Goal: Transaction & Acquisition: Book appointment/travel/reservation

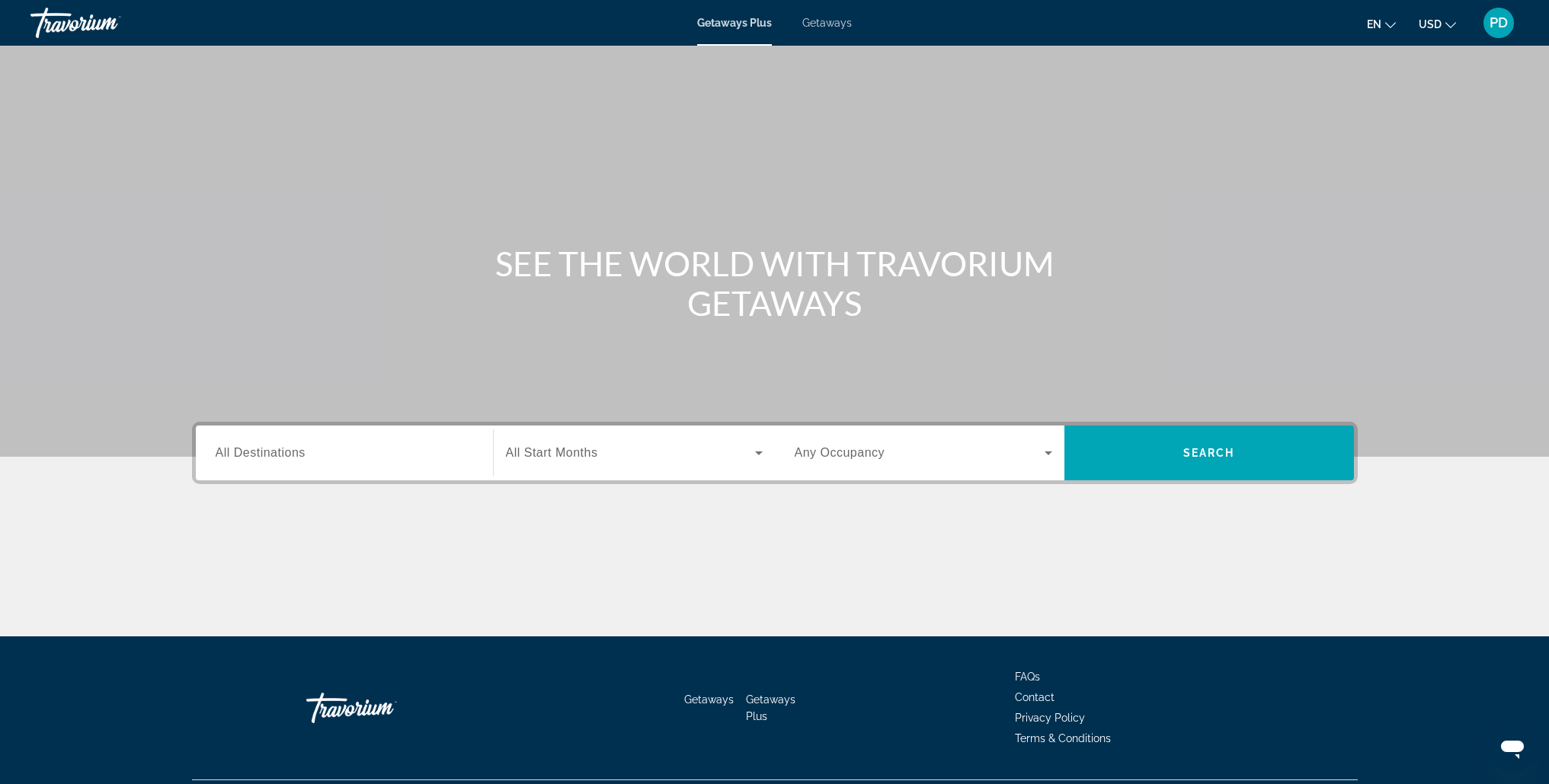
click at [826, 24] on span "Getaways" at bounding box center [827, 23] width 49 height 12
click at [431, 451] on input "Destination All Destinations" at bounding box center [345, 453] width 257 height 19
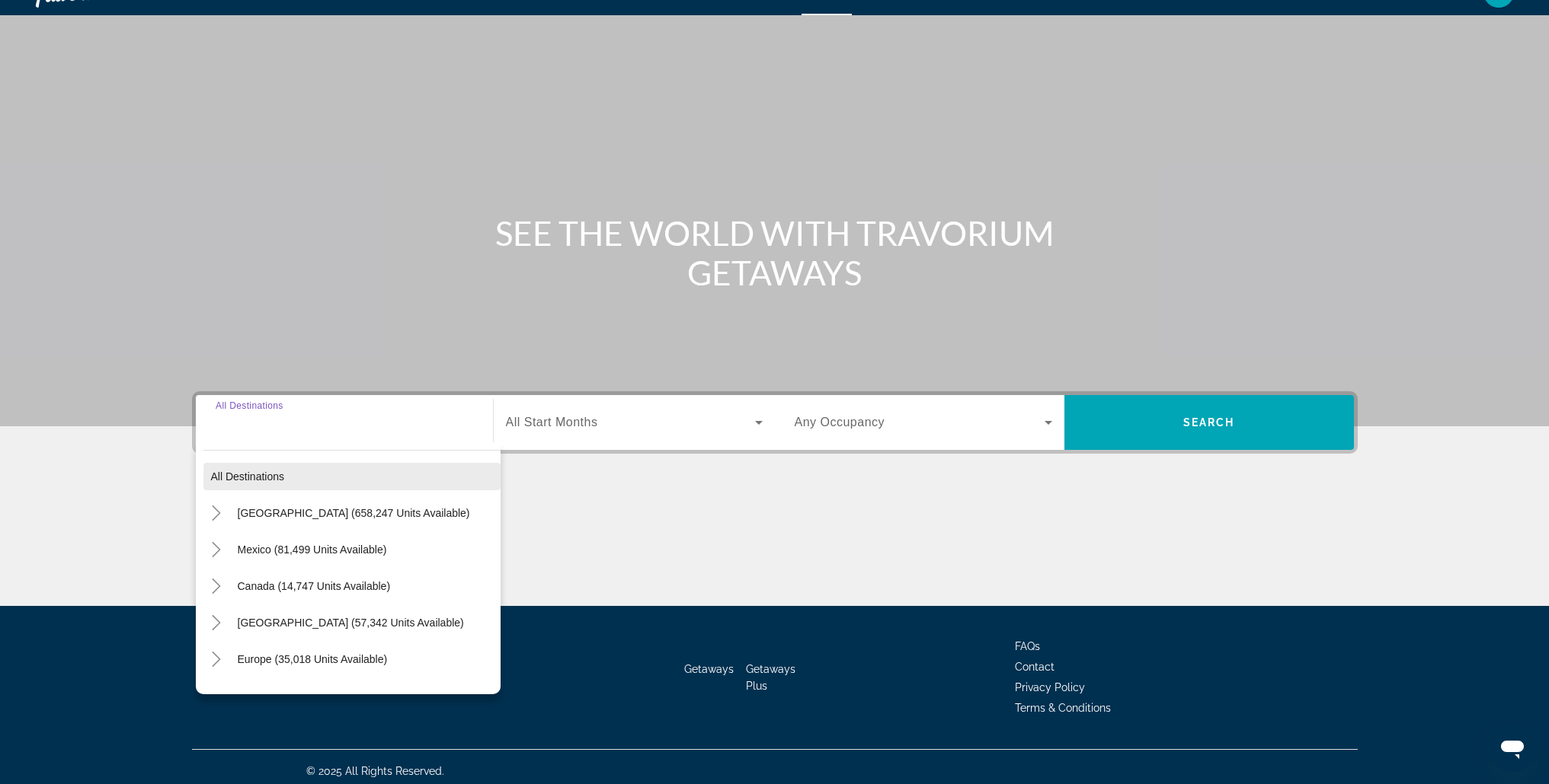
scroll to position [39, 0]
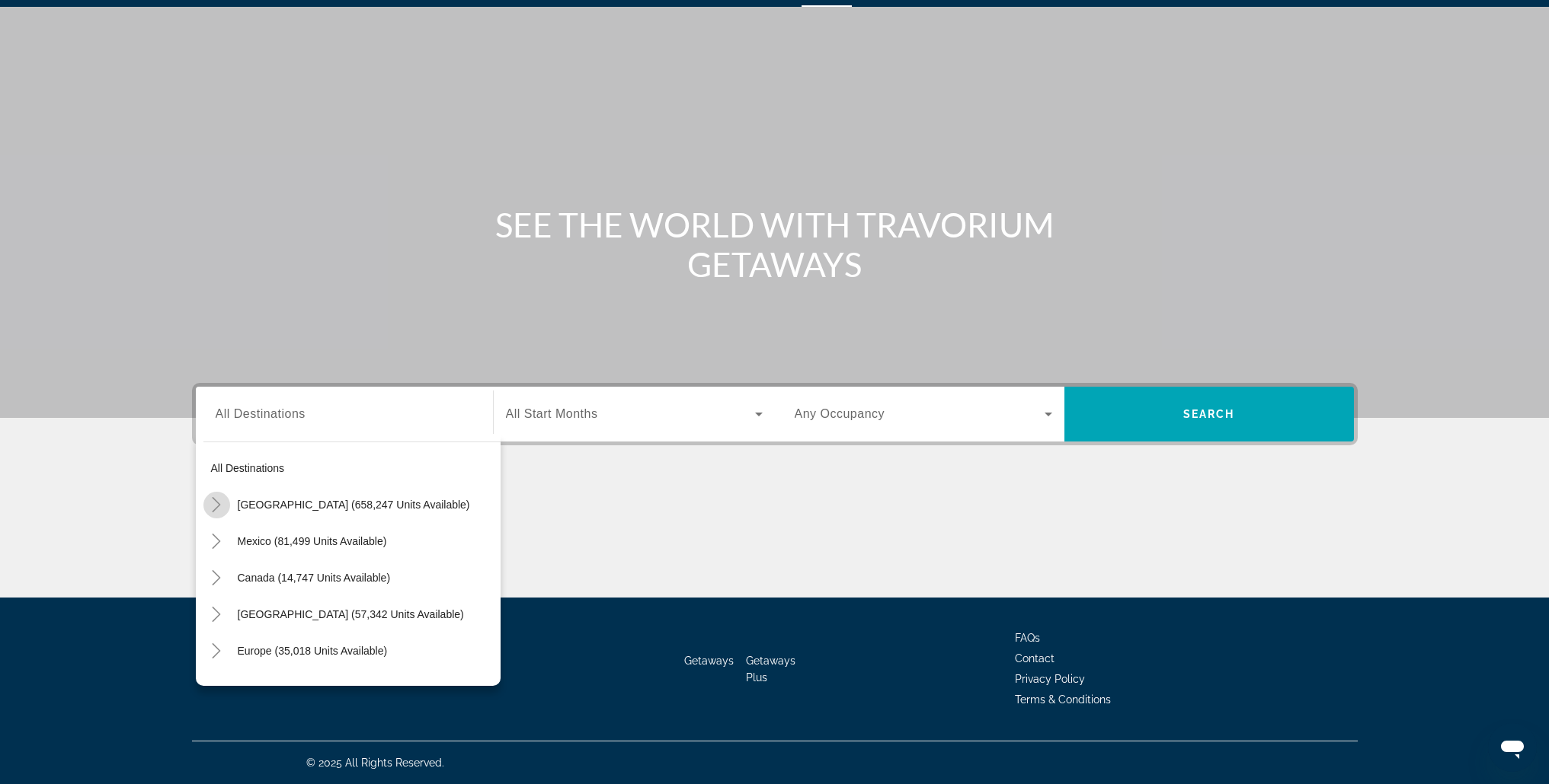
click at [216, 505] on icon "Toggle United States (658,247 units available)" at bounding box center [217, 505] width 16 height 16
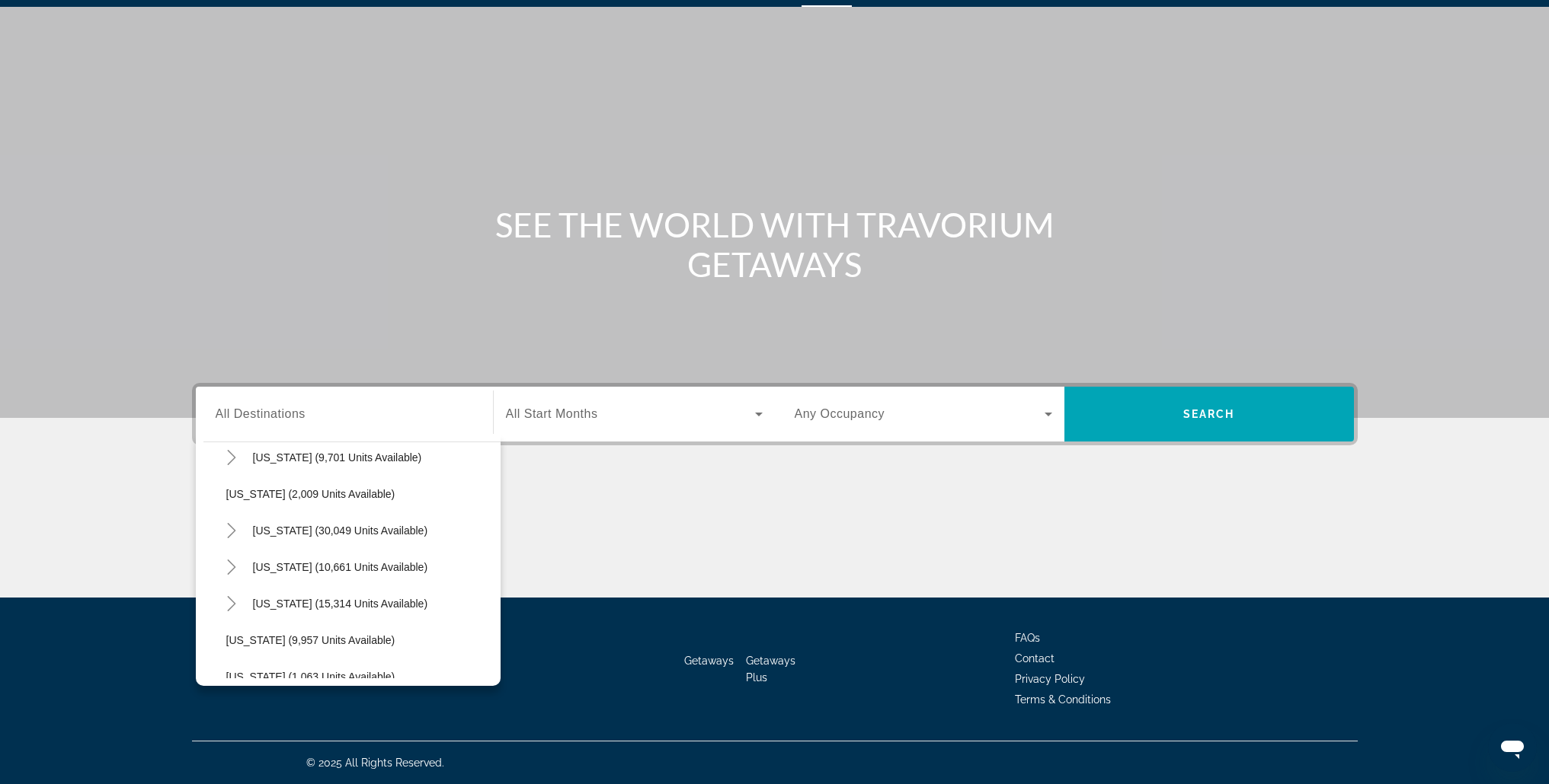
scroll to position [1438, 0]
drag, startPoint x: 280, startPoint y: 602, endPoint x: 290, endPoint y: 599, distance: 10.4
click at [281, 601] on span "[US_STATE] (23,044 units available)" at bounding box center [314, 601] width 176 height 12
type input "**********"
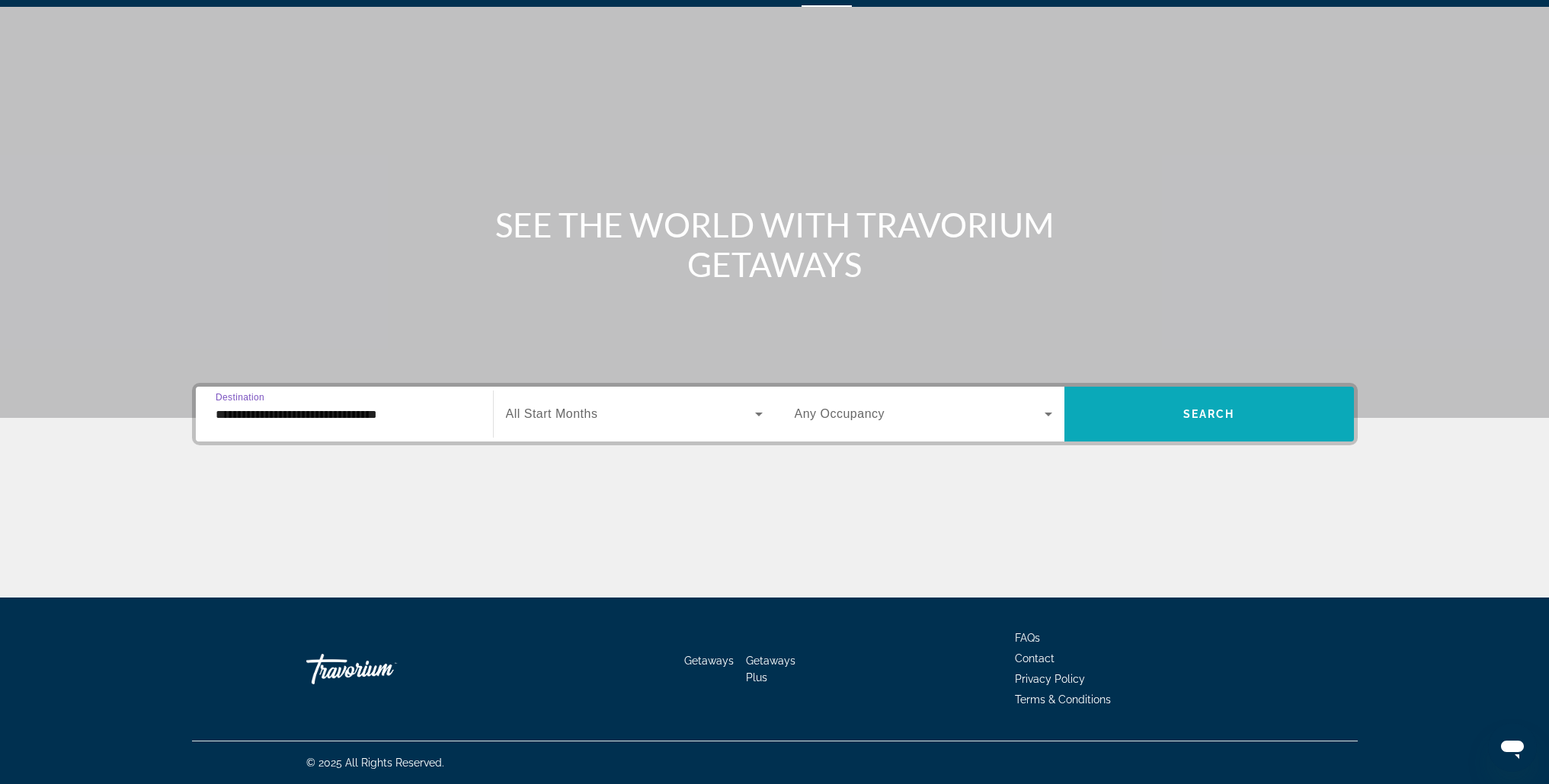
click at [1136, 413] on span "Search widget" at bounding box center [1208, 414] width 290 height 36
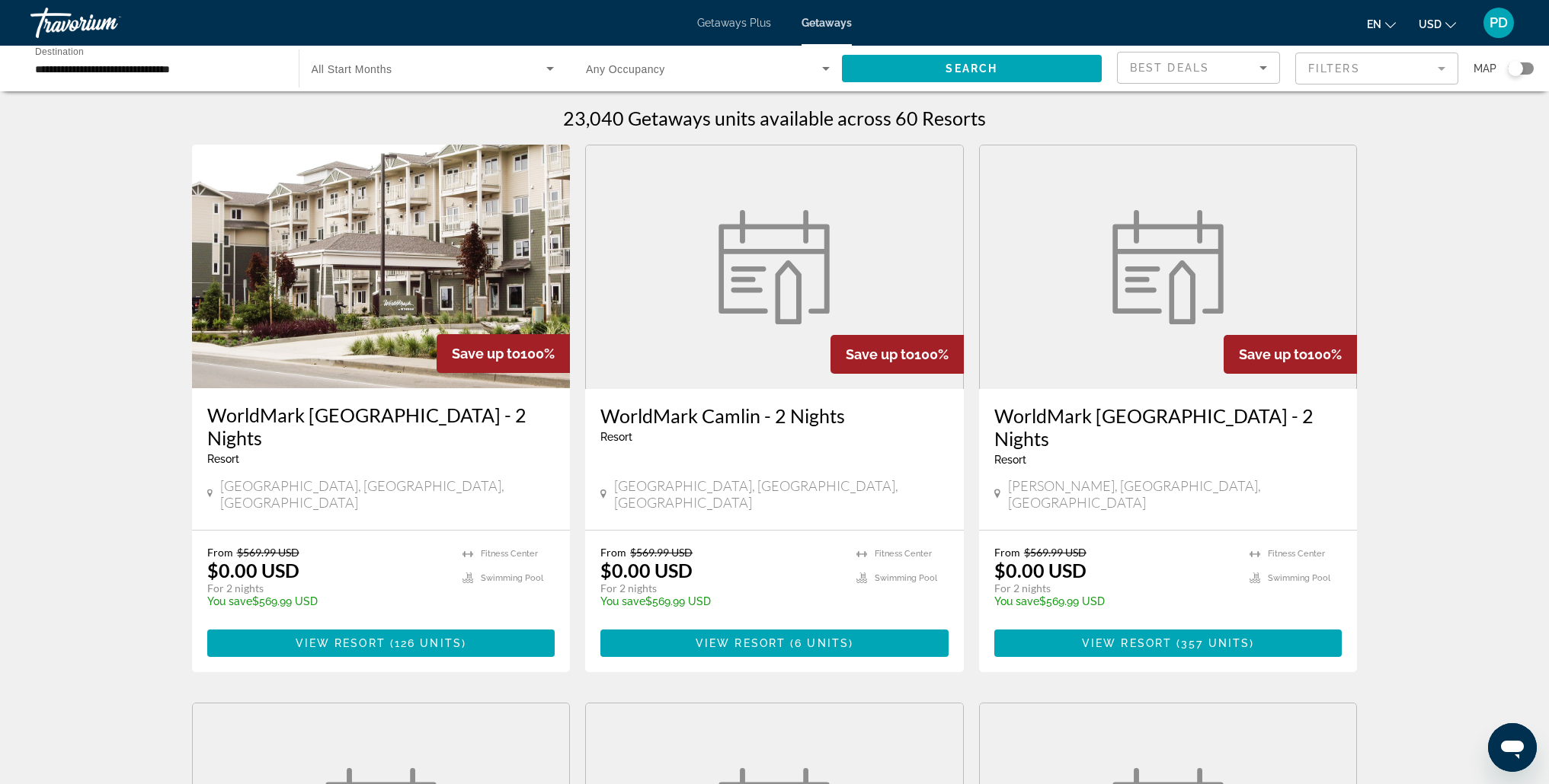
click at [358, 329] on img "Main content" at bounding box center [382, 266] width 379 height 243
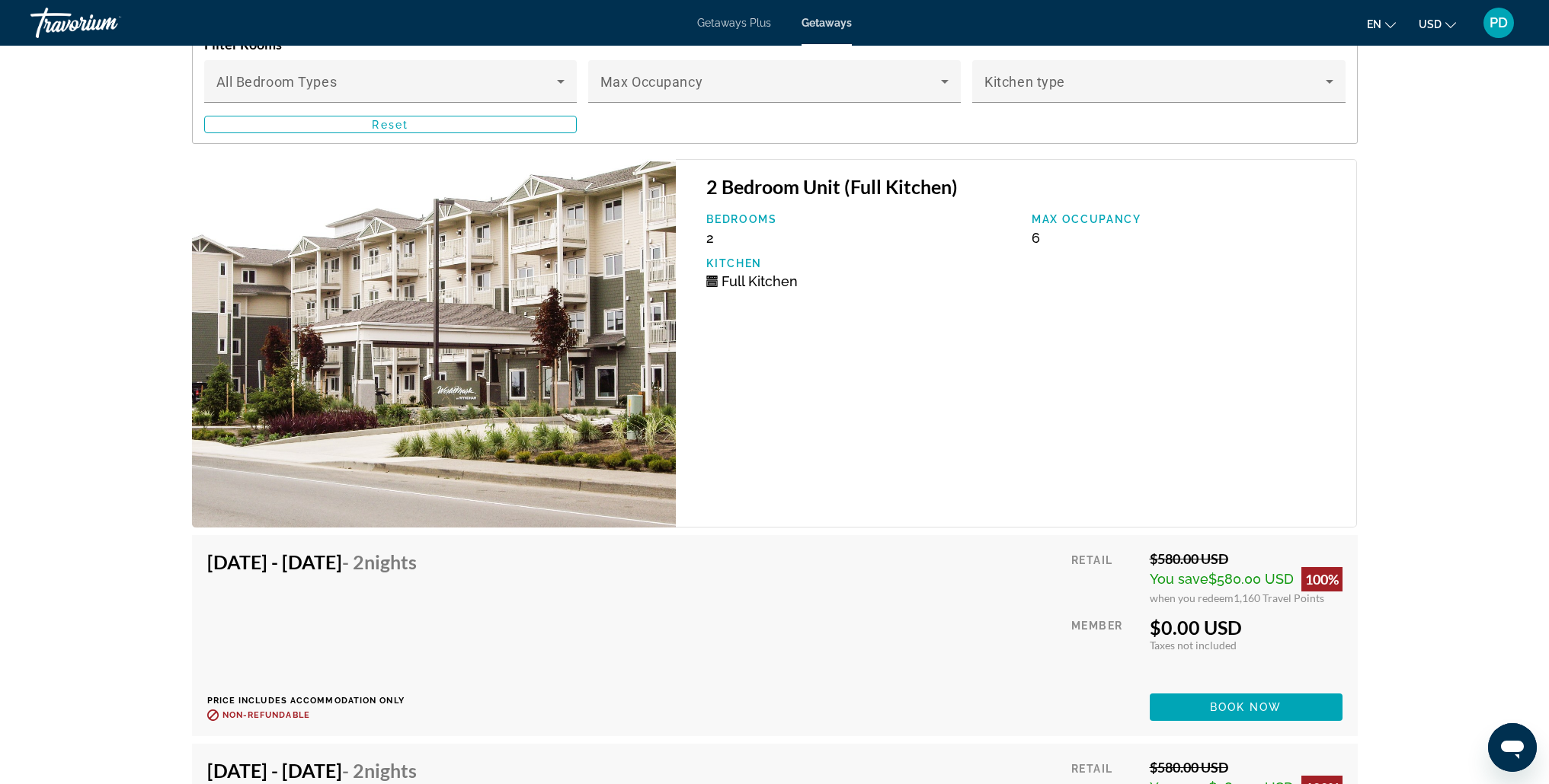
scroll to position [3067, 0]
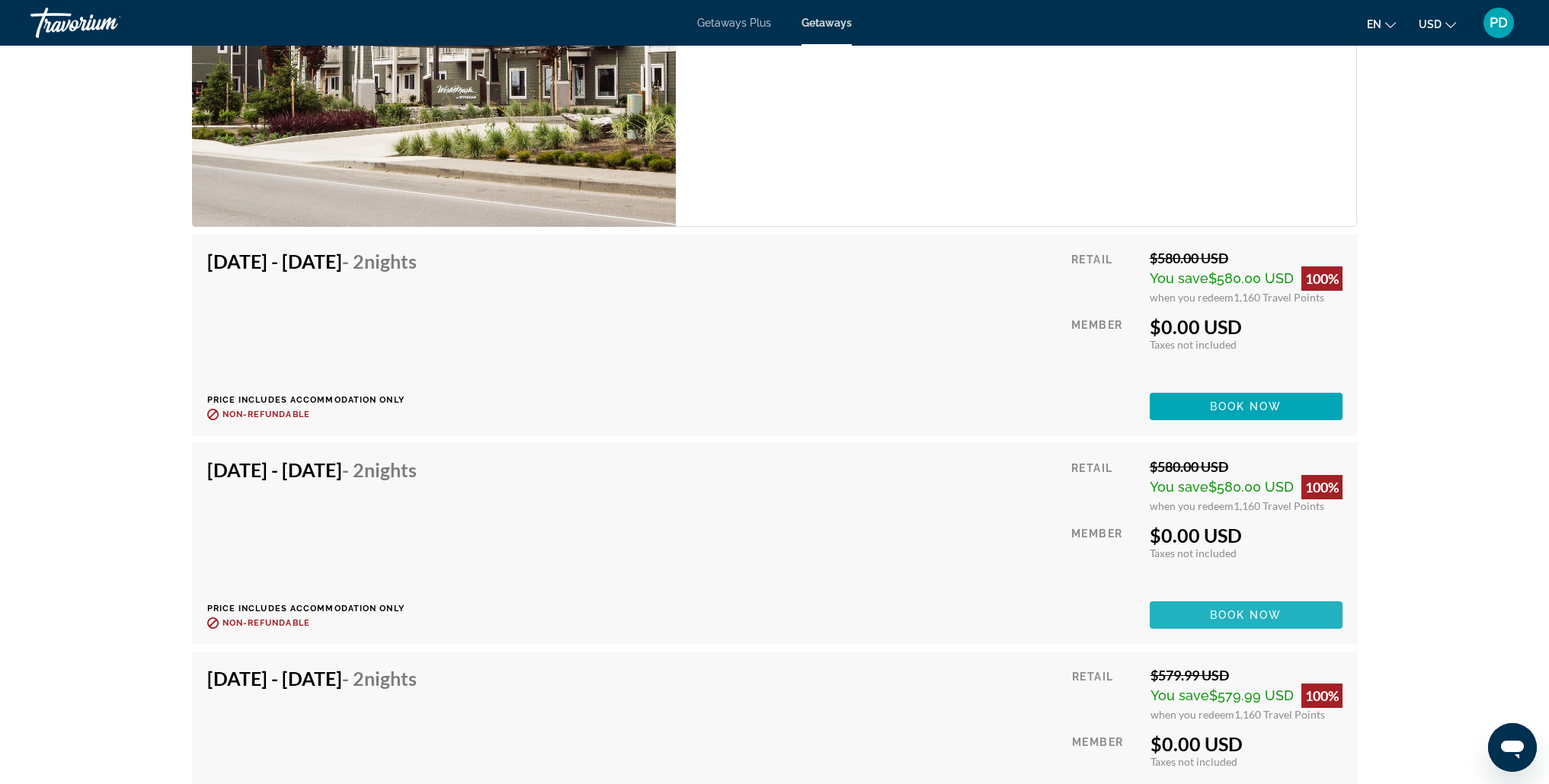
click at [1239, 609] on span "Book now" at bounding box center [1247, 615] width 73 height 12
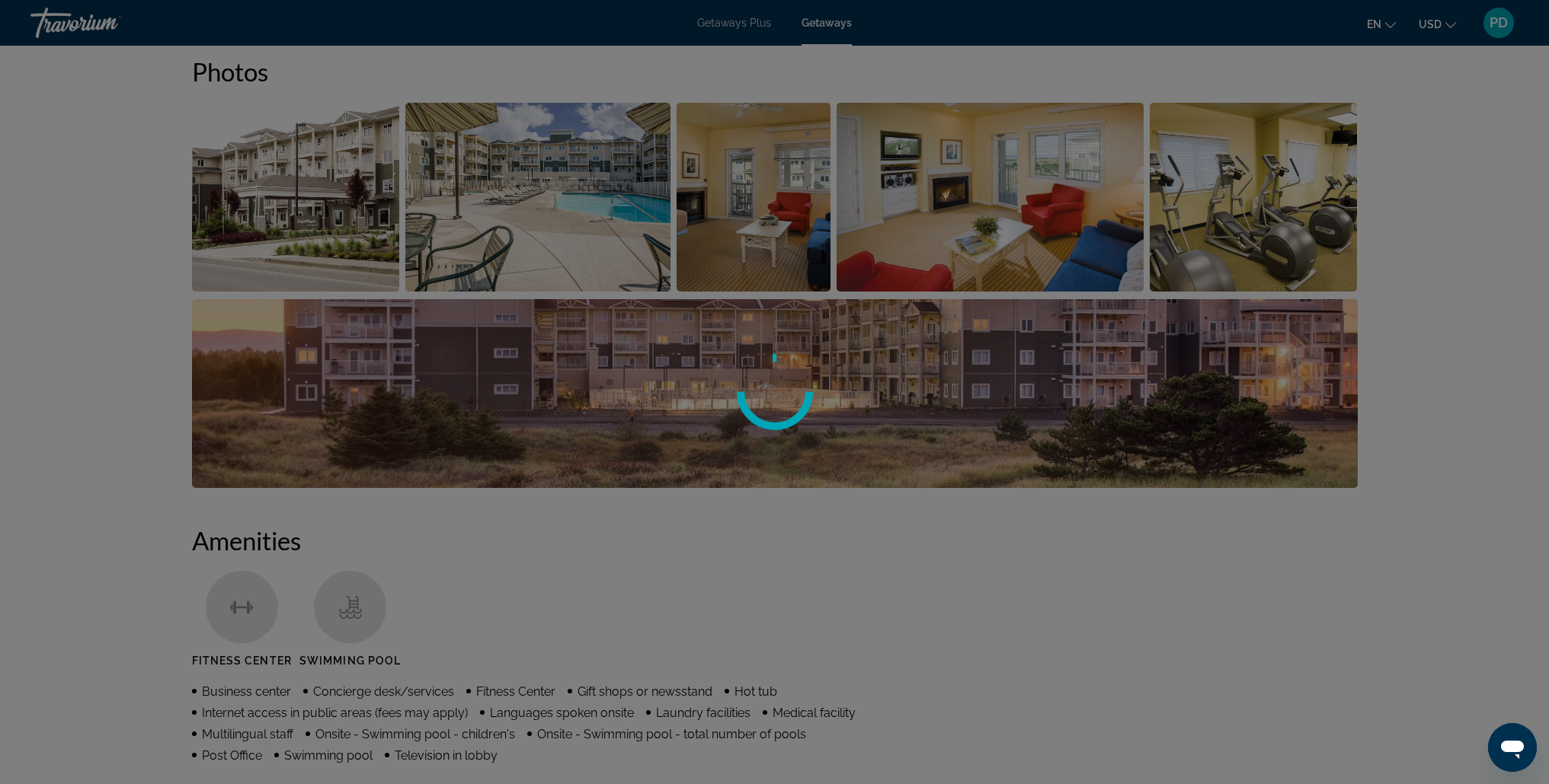
scroll to position [0, 0]
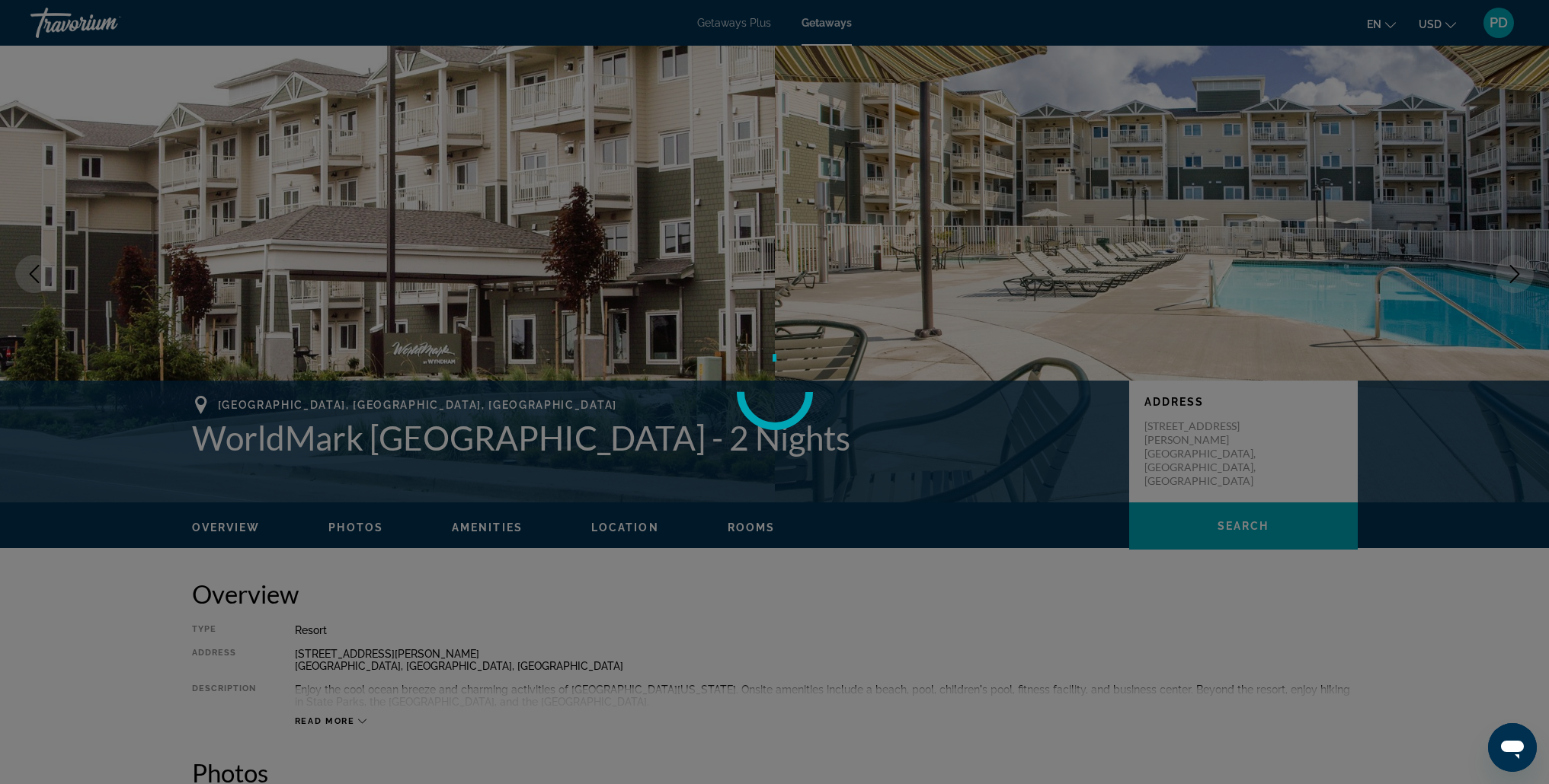
click at [1507, 24] on div at bounding box center [774, 392] width 1549 height 784
click at [1496, 26] on div at bounding box center [774, 392] width 1549 height 784
click at [1493, 27] on div at bounding box center [774, 392] width 1549 height 784
click at [1502, 17] on div at bounding box center [774, 392] width 1549 height 784
click at [1497, 12] on div at bounding box center [774, 392] width 1549 height 784
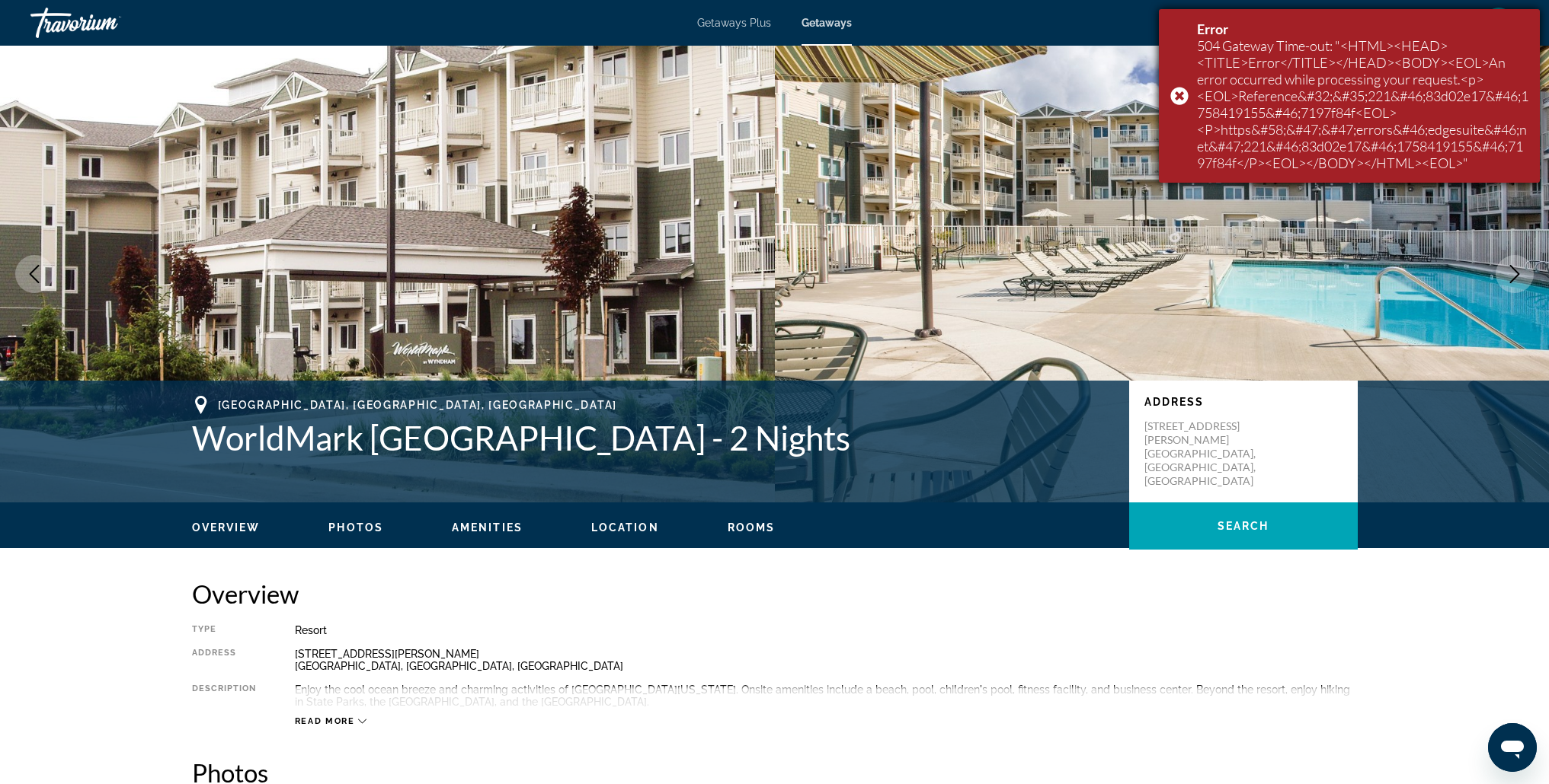
click at [1175, 97] on div "Error 504 Gateway Time-out: "<HTML><HEAD><TITLE>Error</TITLE></HEAD><BODY><EOL>…" at bounding box center [1350, 95] width 381 height 174
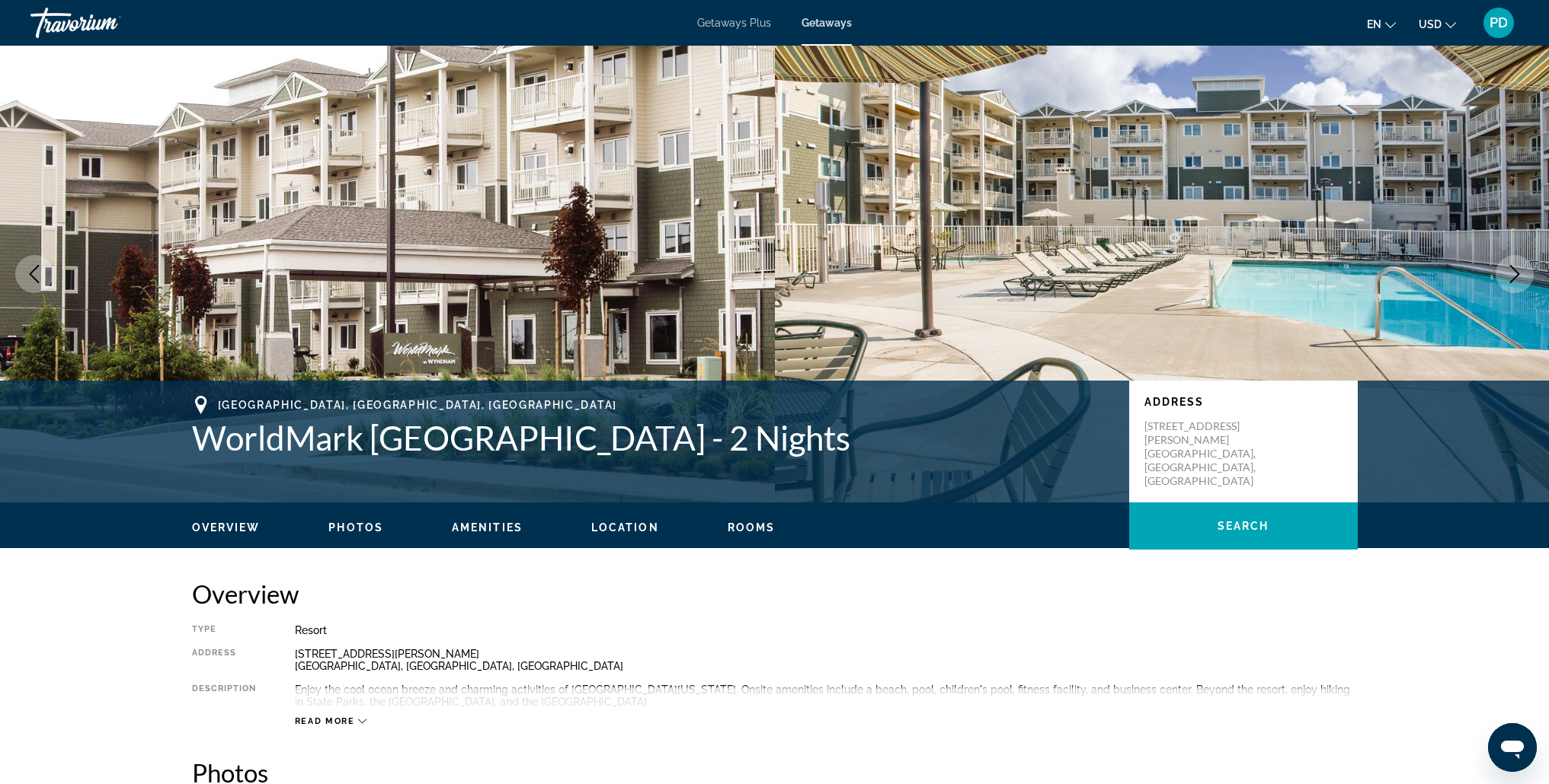
click at [1503, 26] on span "PD" at bounding box center [1498, 24] width 19 height 16
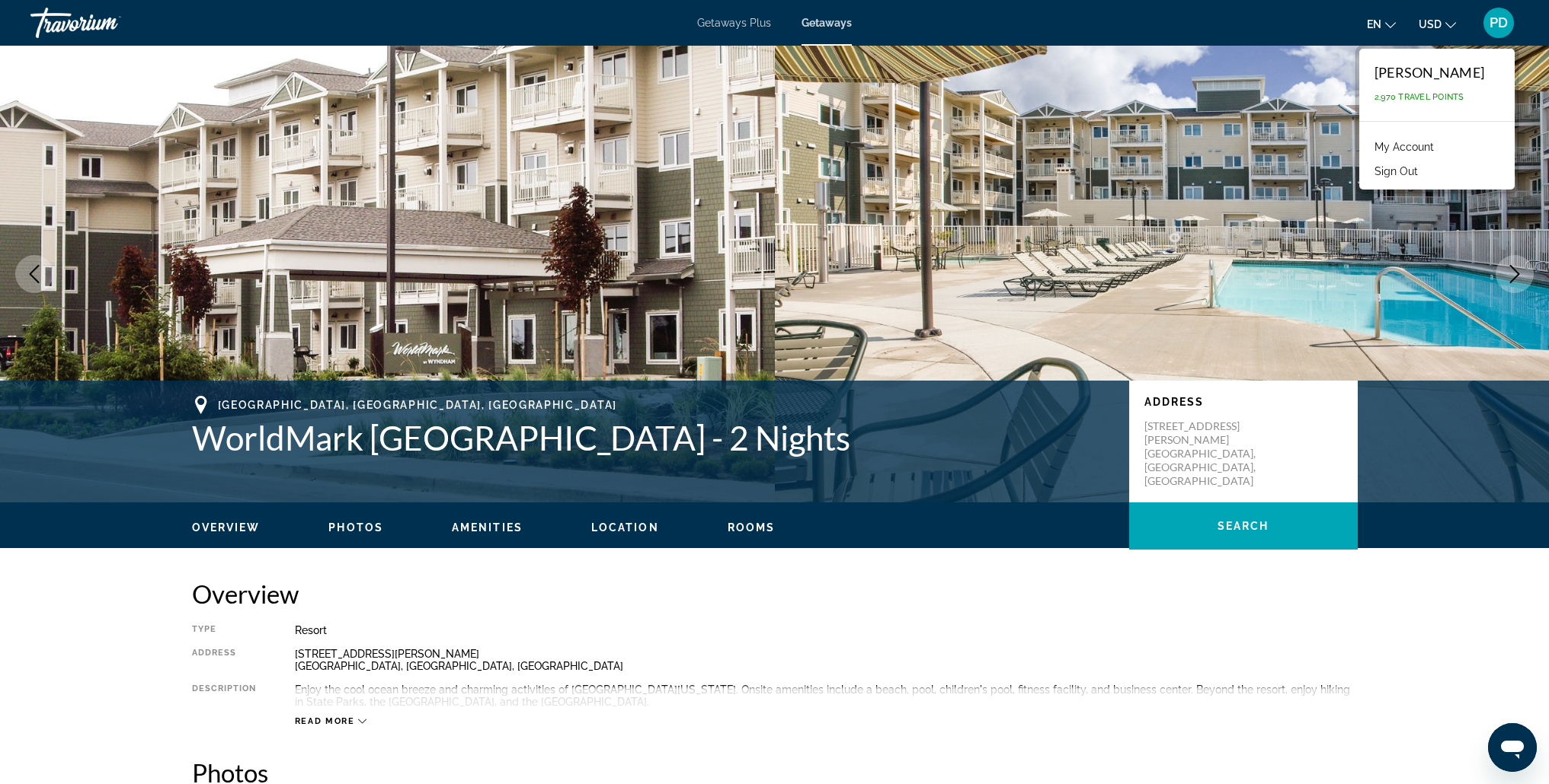
click at [1425, 174] on button "Sign Out" at bounding box center [1396, 172] width 59 height 20
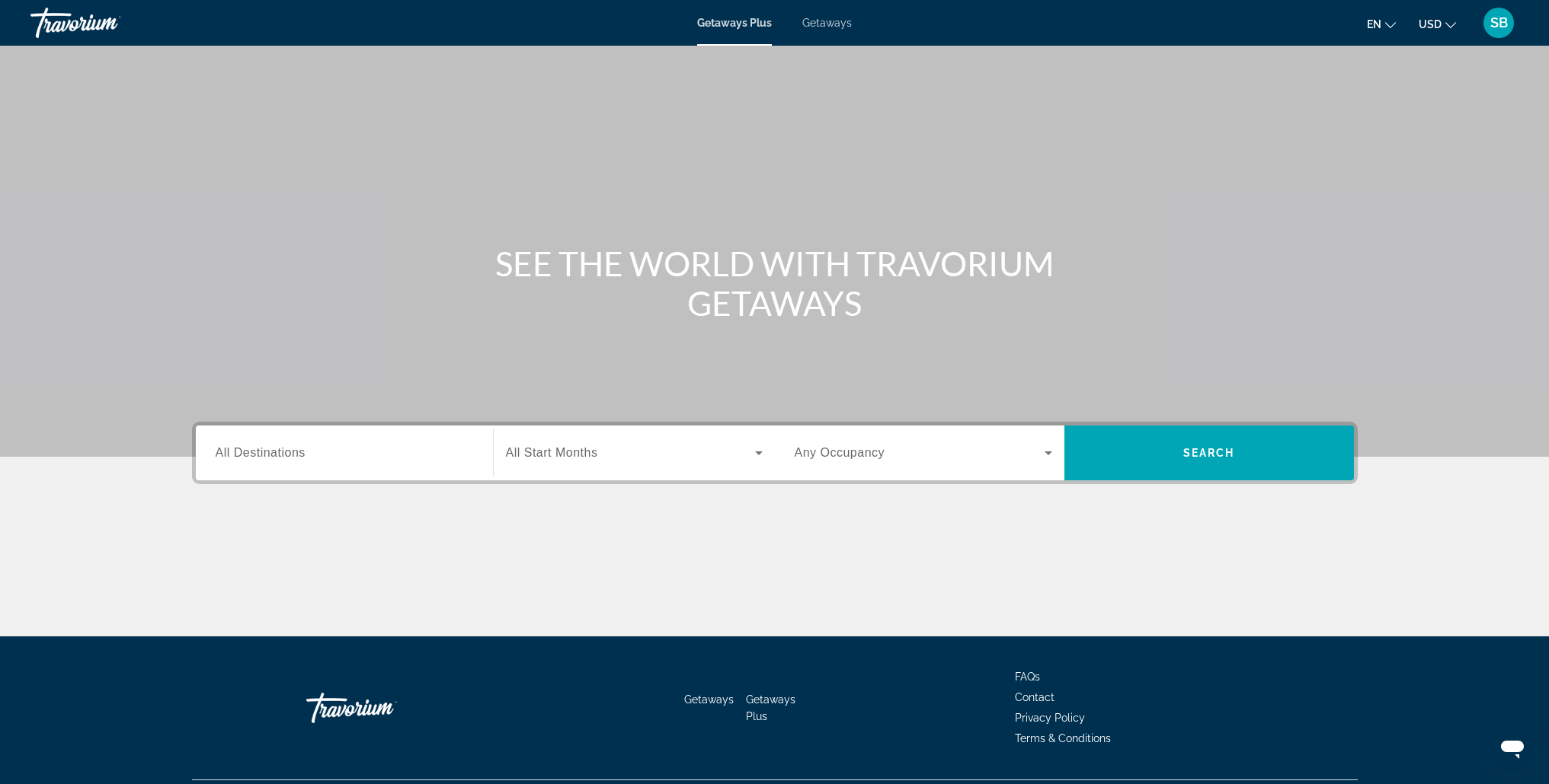
click at [839, 29] on div "Getaways Plus Getaways en English Español Français Italiano Português русский U…" at bounding box center [774, 23] width 1549 height 39
click at [820, 29] on div "Getaways Plus Getaways en English Español Français Italiano Português русский U…" at bounding box center [774, 23] width 1549 height 39
click at [828, 26] on span "Getaways" at bounding box center [827, 23] width 49 height 12
click at [292, 461] on input "Destination All Destinations" at bounding box center [345, 453] width 257 height 19
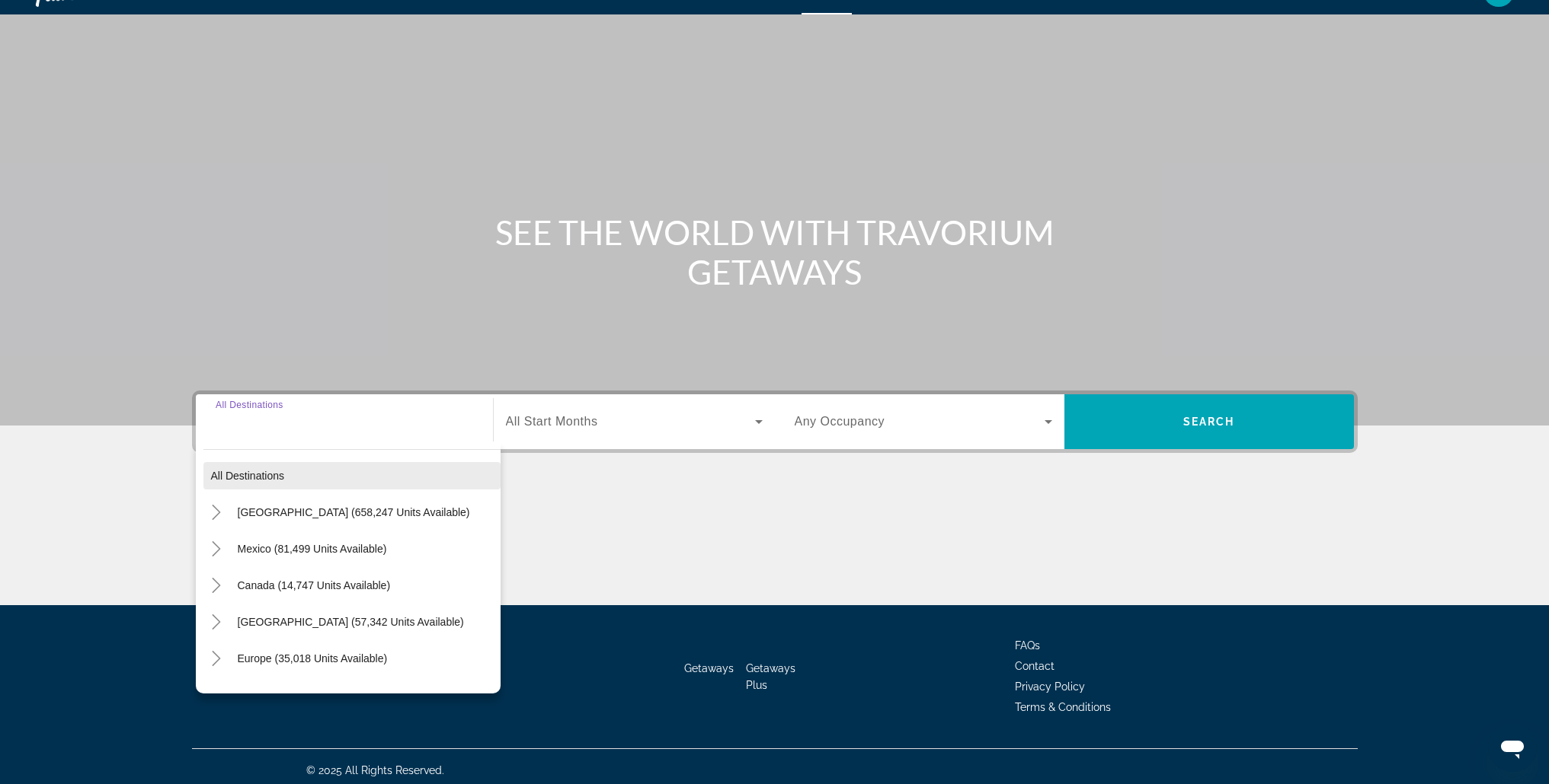
scroll to position [39, 0]
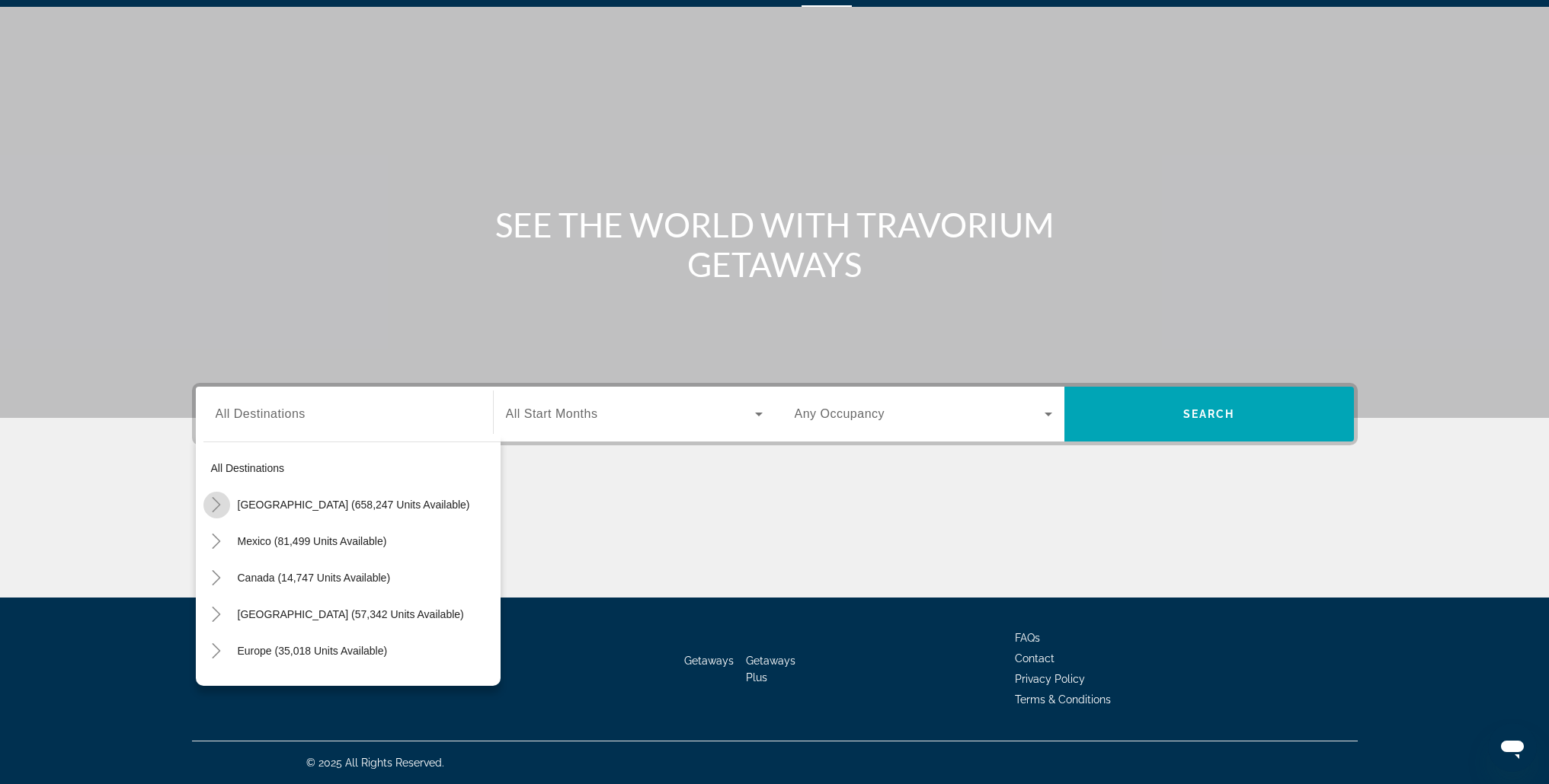
click at [215, 507] on icon "Toggle United States (658,247 units available)" at bounding box center [217, 505] width 16 height 16
click at [283, 506] on span "[US_STATE] (23,044 units available)" at bounding box center [314, 507] width 176 height 12
type input "**********"
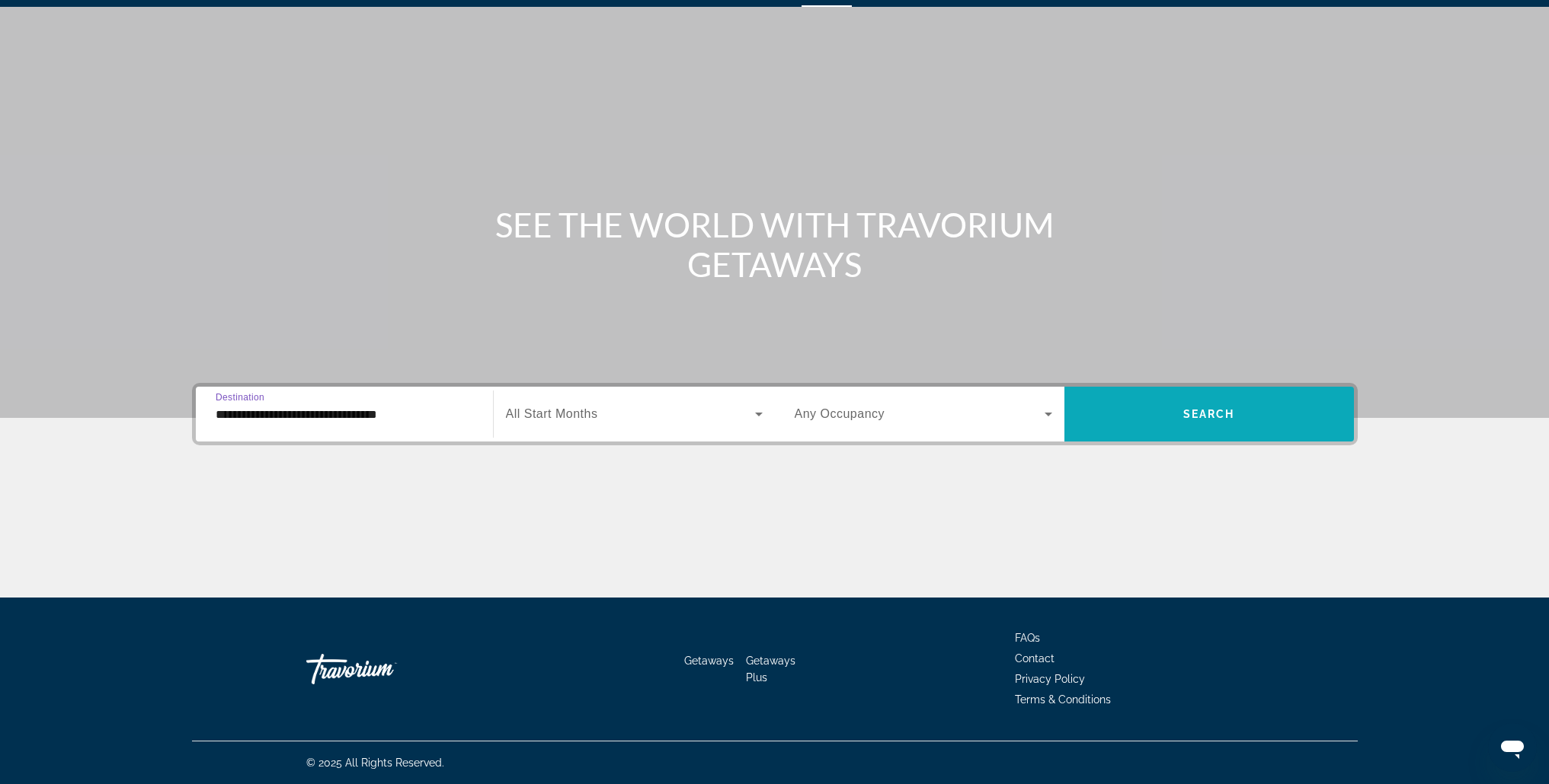
click at [1133, 416] on span "Search widget" at bounding box center [1208, 414] width 290 height 36
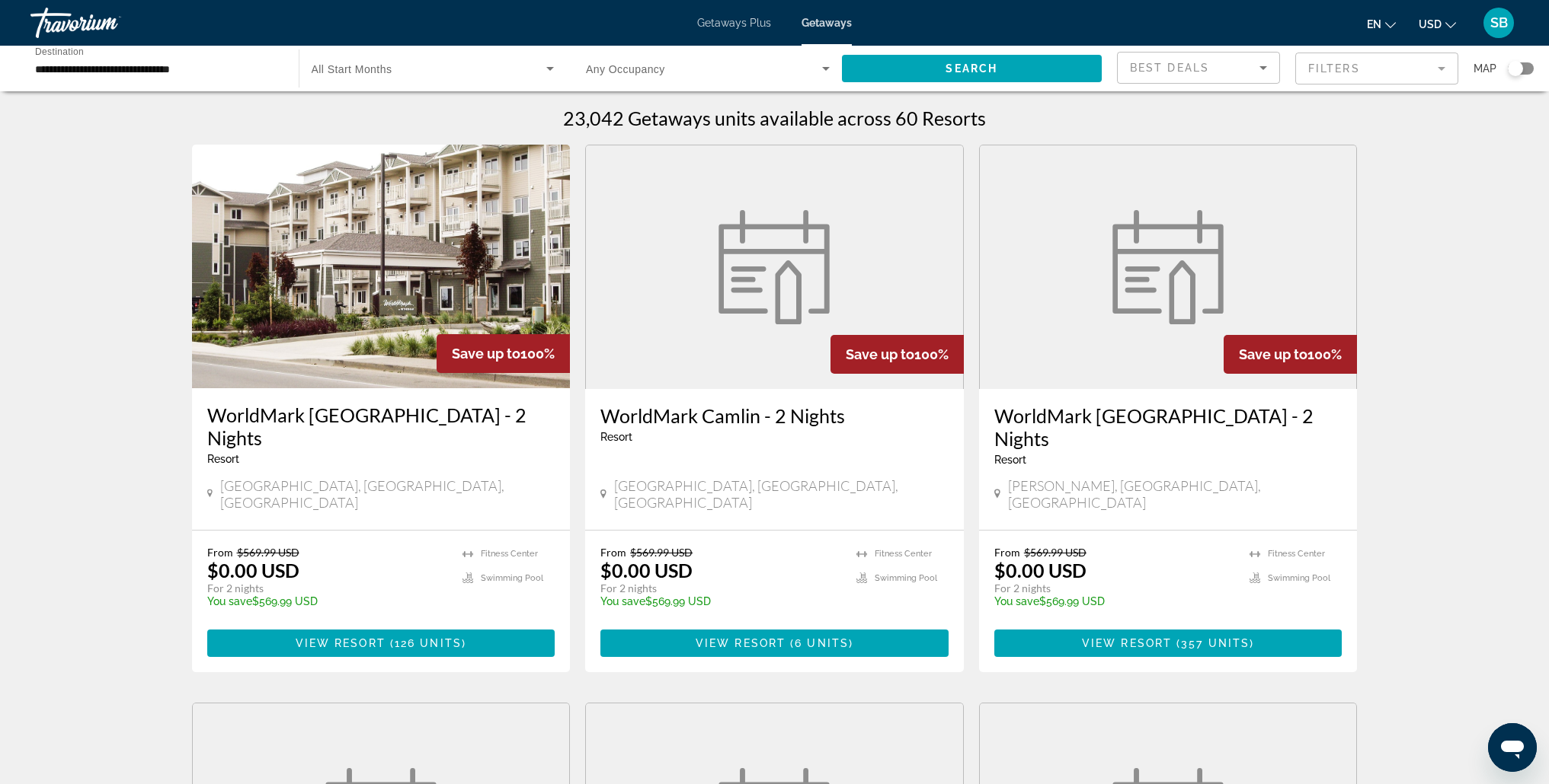
click at [297, 311] on img "Main content" at bounding box center [382, 266] width 379 height 243
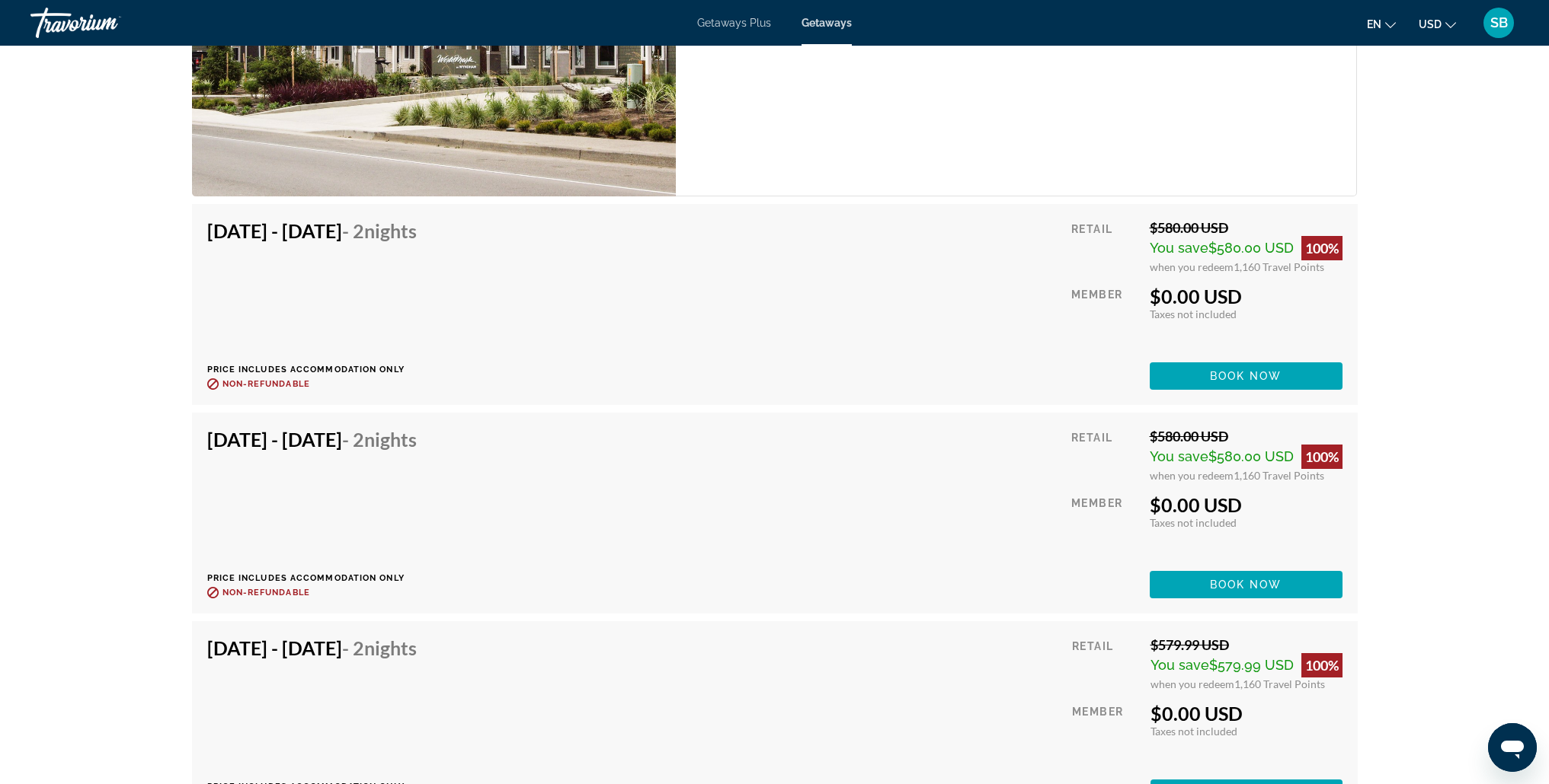
scroll to position [3152, 0]
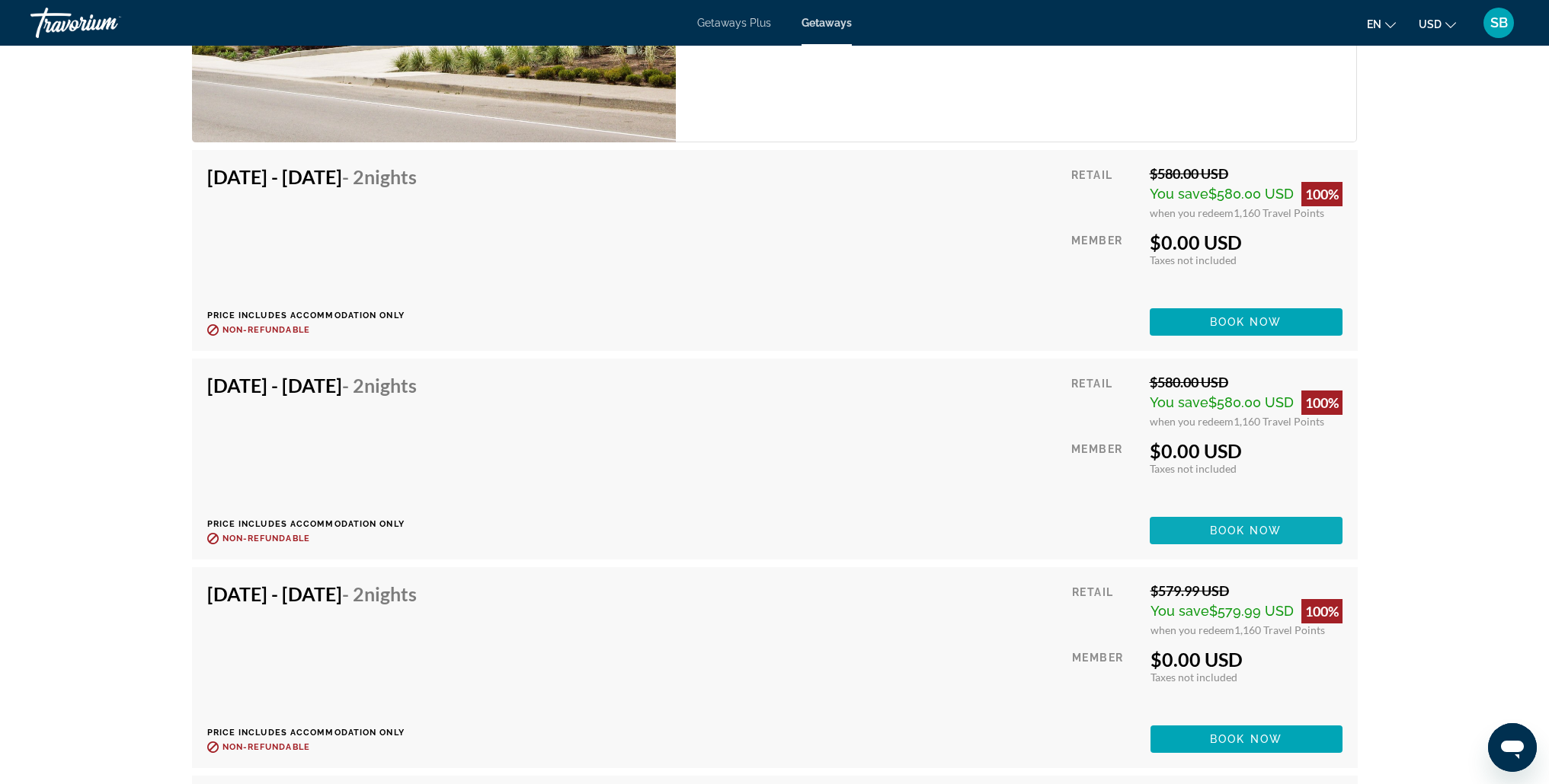
click at [1188, 515] on span "Main content" at bounding box center [1246, 530] width 192 height 36
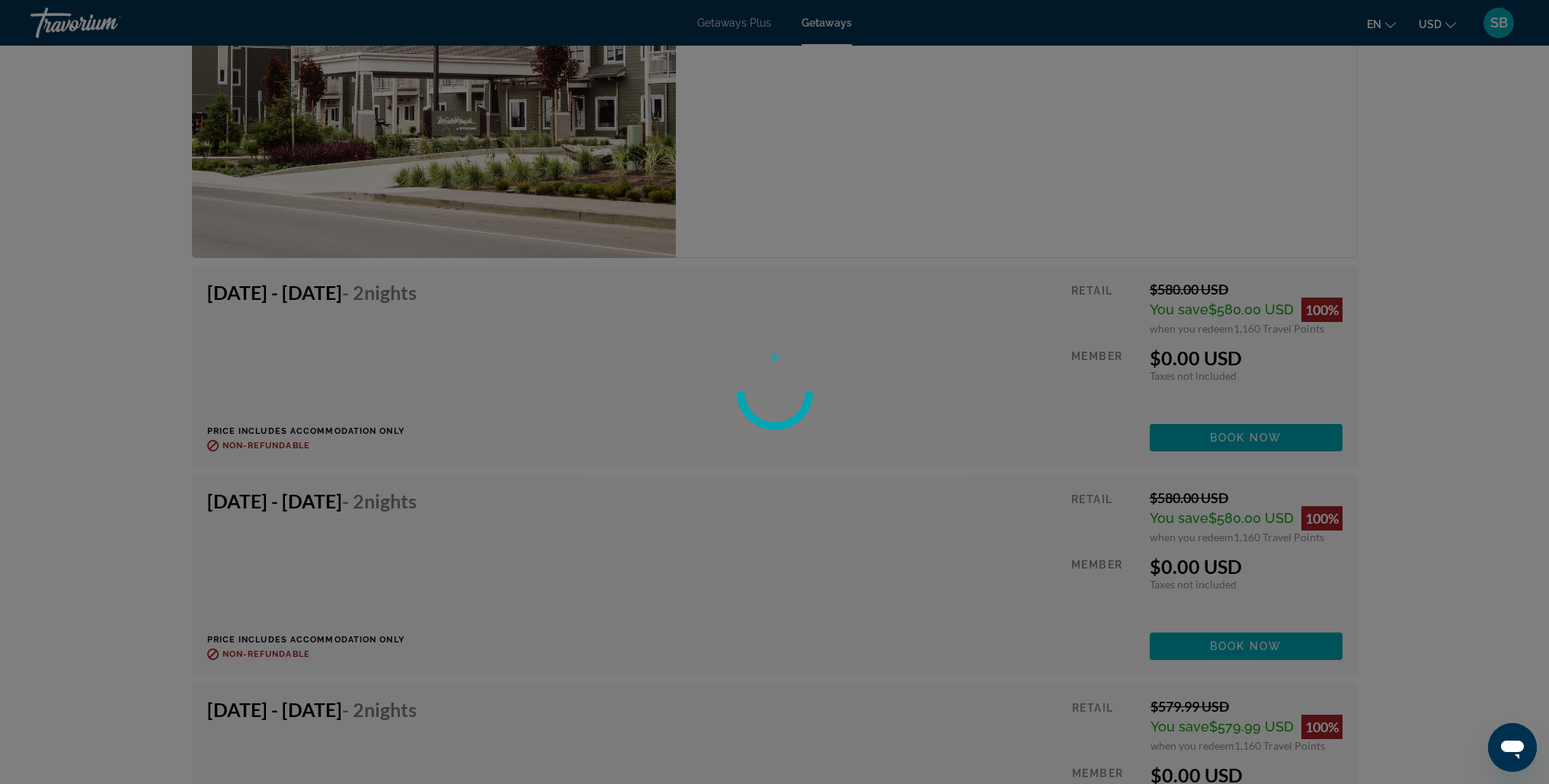
scroll to position [3037, 0]
click at [1115, 84] on div at bounding box center [774, 392] width 1549 height 784
drag, startPoint x: 1064, startPoint y: 142, endPoint x: 1066, endPoint y: 155, distance: 13.2
click at [1064, 145] on div at bounding box center [774, 392] width 1549 height 784
click at [1517, 748] on icon "Open messaging window" at bounding box center [1512, 750] width 23 height 19
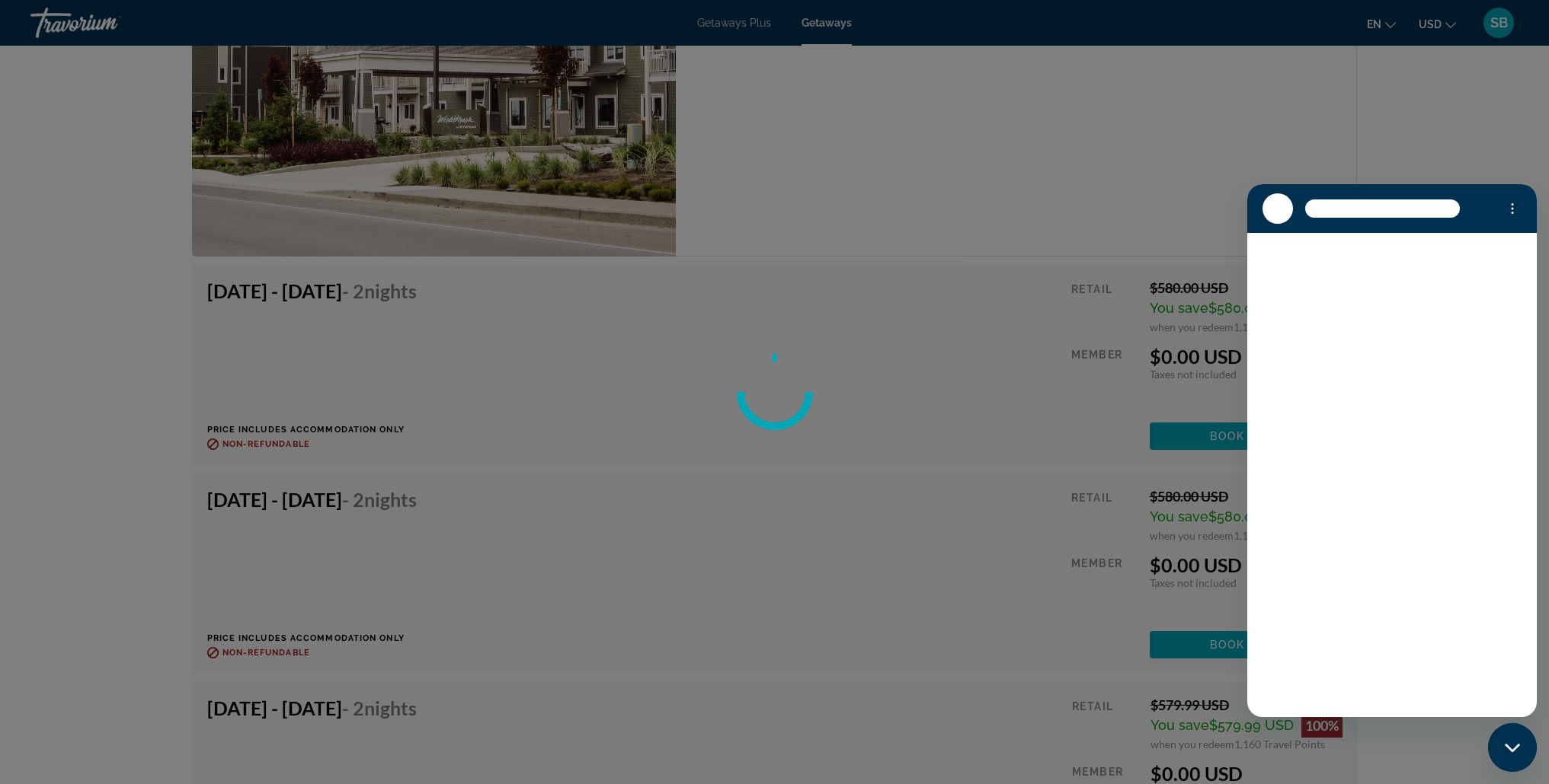
scroll to position [0, 0]
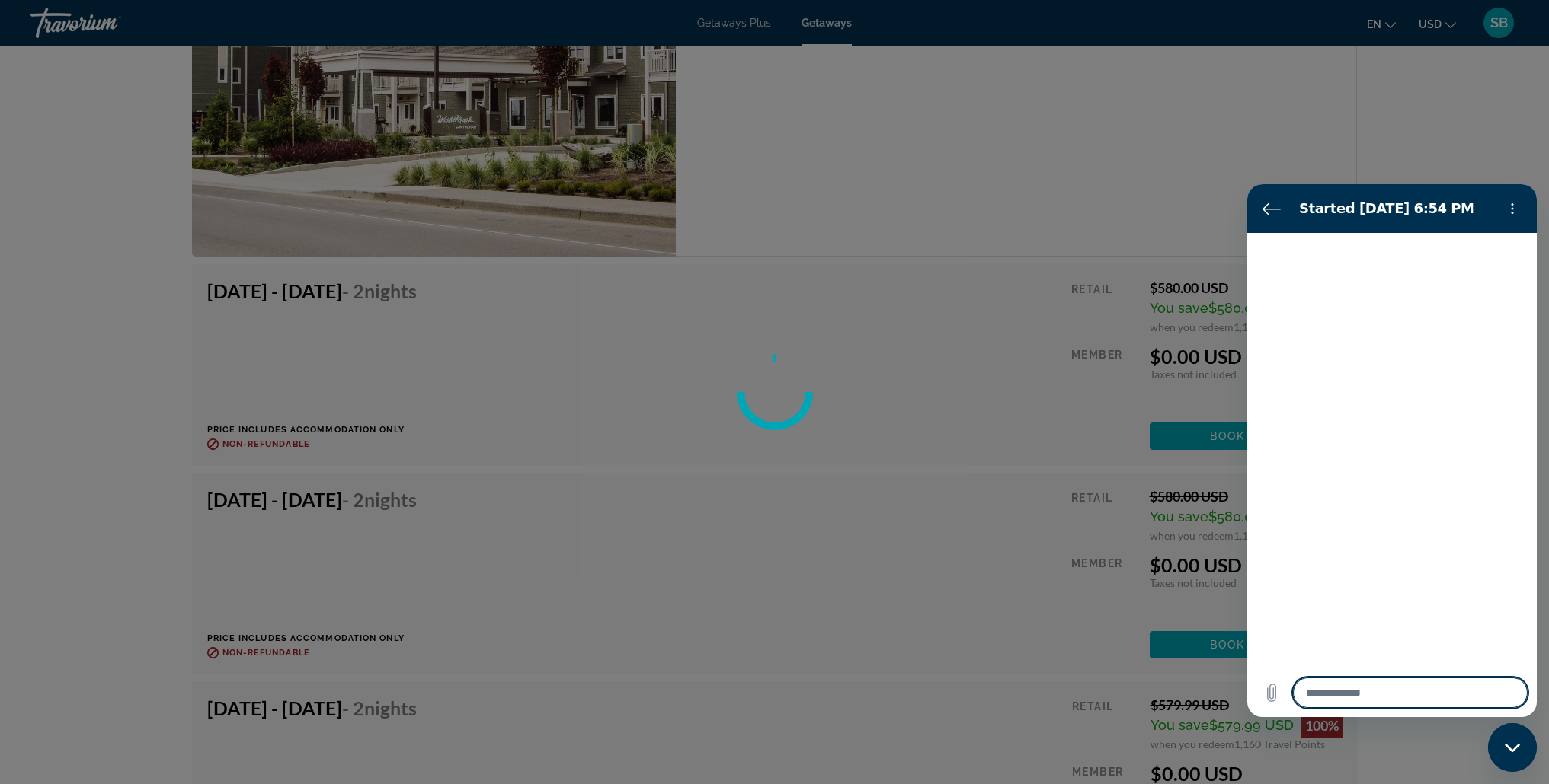
type textarea "*"
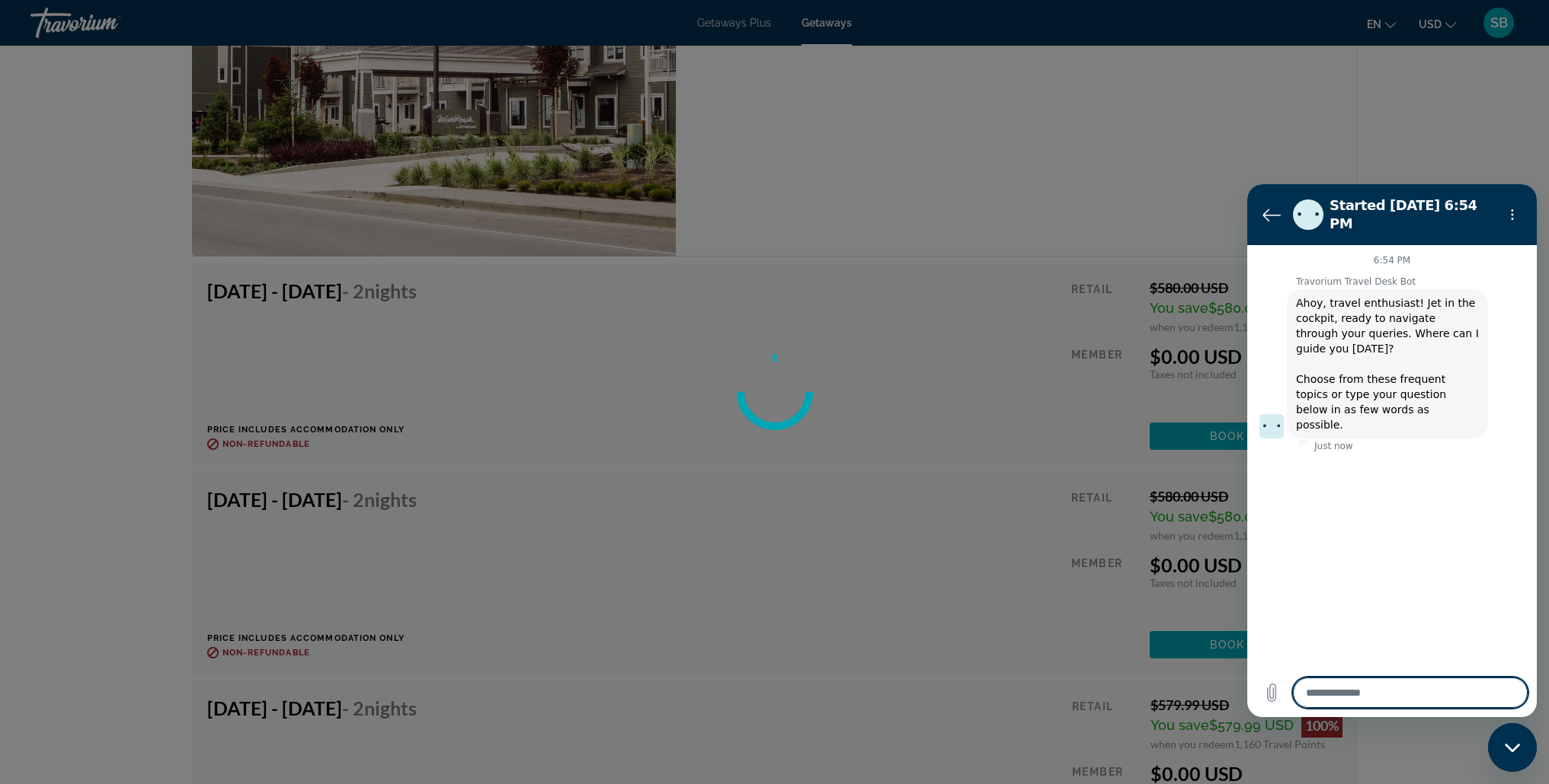
click at [1357, 693] on textarea at bounding box center [1410, 693] width 235 height 30
click at [1360, 695] on textarea at bounding box center [1410, 693] width 235 height 30
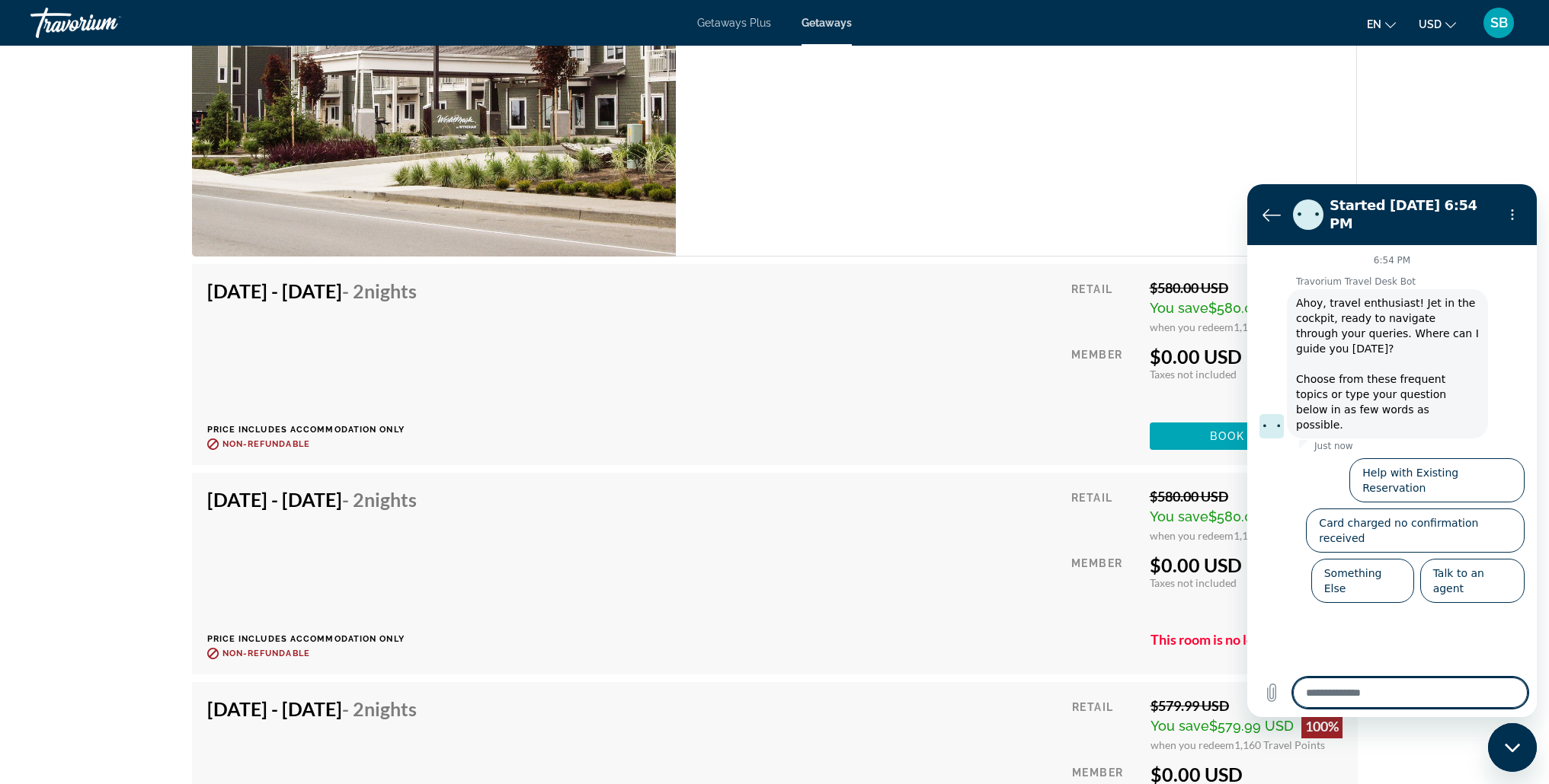
drag, startPoint x: 604, startPoint y: 544, endPoint x: 619, endPoint y: 545, distance: 15.0
click at [604, 544] on div "[DATE] - [DATE] - 2 Nights Price includes accommodation only Refundable until :…" at bounding box center [774, 574] width 1136 height 172
click at [1227, 137] on div "2 Bedroom Unit (Full Kitchen) Bedrooms 2 Max Occupancy 6 Kitchen Full Kitchen" at bounding box center [1016, 73] width 681 height 369
click at [1050, 229] on div "2 Bedroom Unit (Full Kitchen) Bedrooms 2 Max Occupancy 6 Kitchen Full Kitchen" at bounding box center [1016, 73] width 681 height 369
click at [1267, 213] on icon "Back to the conversation list" at bounding box center [1271, 215] width 17 height 12
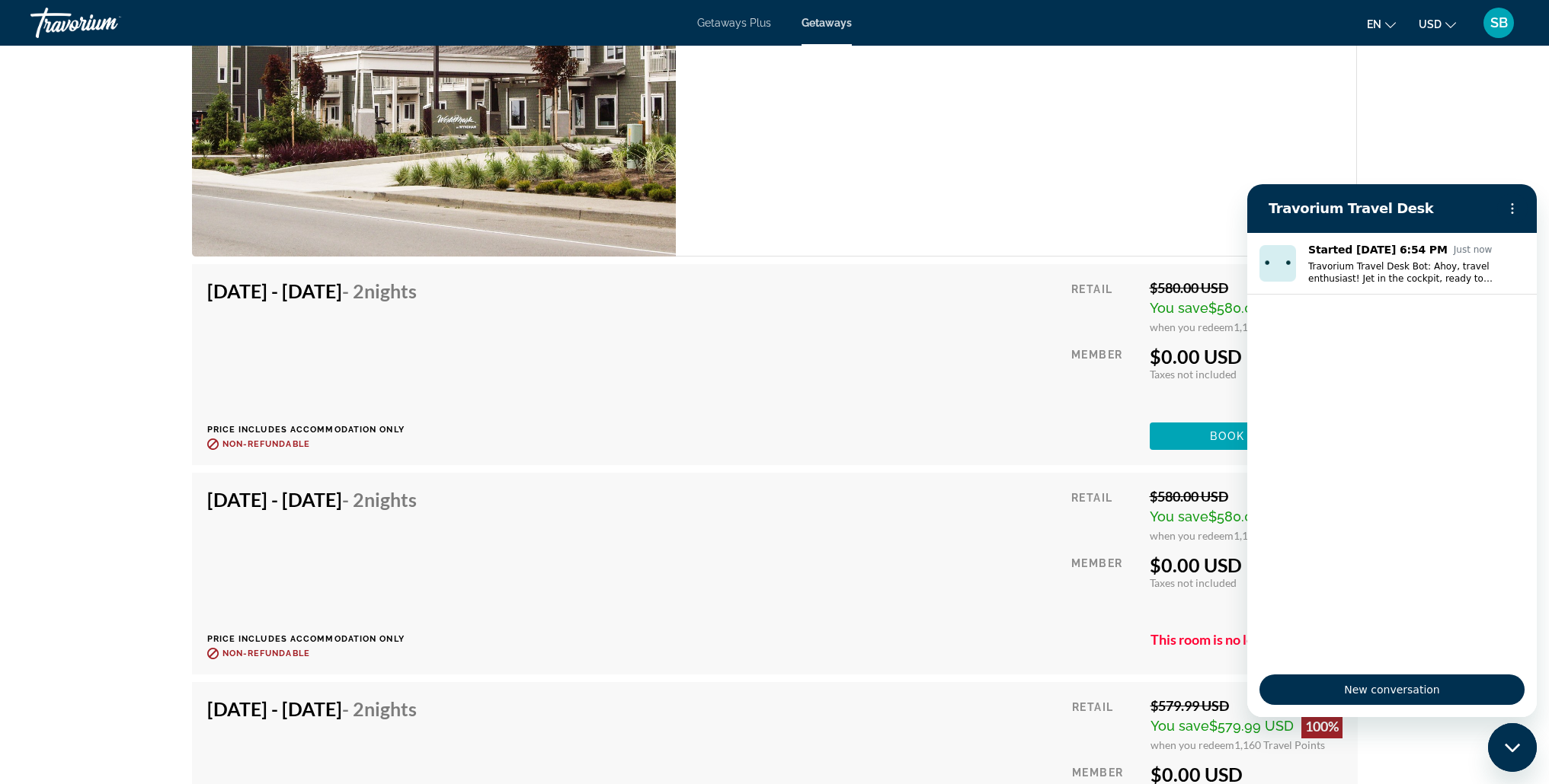
click at [962, 192] on div "2 Bedroom Unit (Full Kitchen) Bedrooms 2 Max Occupancy 6 Kitchen Full Kitchen" at bounding box center [1016, 73] width 681 height 369
click at [958, 190] on div "2 Bedroom Unit (Full Kitchen) Bedrooms 2 Max Occupancy 6 Kitchen Full Kitchen" at bounding box center [1016, 73] width 681 height 369
click at [1329, 141] on div "2 Bedroom Unit (Full Kitchen) Bedrooms 2 Max Occupancy 6 Kitchen Full Kitchen" at bounding box center [1016, 73] width 681 height 369
click at [617, 506] on div "[DATE] - [DATE] - 2 Nights Price includes accommodation only Refundable until :…" at bounding box center [774, 574] width 1136 height 172
click at [924, 25] on div "en English Español Français Italiano Português русский USD USD ($) MXN (Mex$) C…" at bounding box center [1193, 23] width 652 height 32
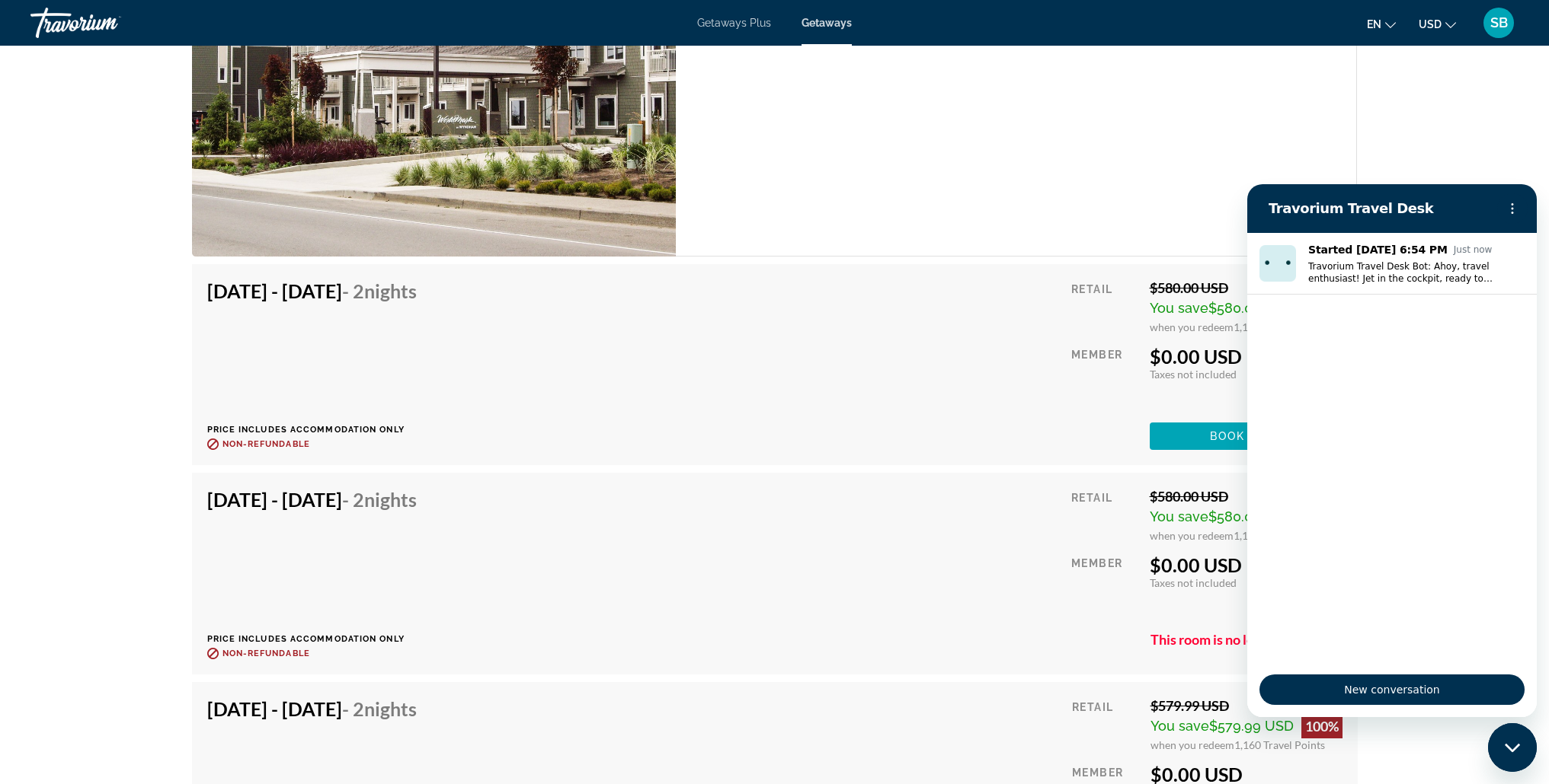
click at [958, 111] on div "2 Bedroom Unit (Full Kitchen) Bedrooms 2 Max Occupancy 6 Kitchen Full Kitchen" at bounding box center [1016, 73] width 681 height 369
click at [979, 280] on div "[DATE] - [DATE] - 2 Nights Price includes accommodation only Refundable until :…" at bounding box center [774, 365] width 1136 height 171
click at [544, 505] on div "[DATE] - [DATE] - 2 Nights Price includes accommodation only Refundable until :…" at bounding box center [774, 574] width 1136 height 172
click at [1309, 131] on div "2 Bedroom Unit (Full Kitchen) Bedrooms 2 Max Occupancy 6 Kitchen Full Kitchen" at bounding box center [1016, 73] width 681 height 369
click at [914, 154] on div "2 Bedroom Unit (Full Kitchen) Bedrooms 2 Max Occupancy 6 Kitchen Full Kitchen" at bounding box center [1016, 73] width 681 height 369
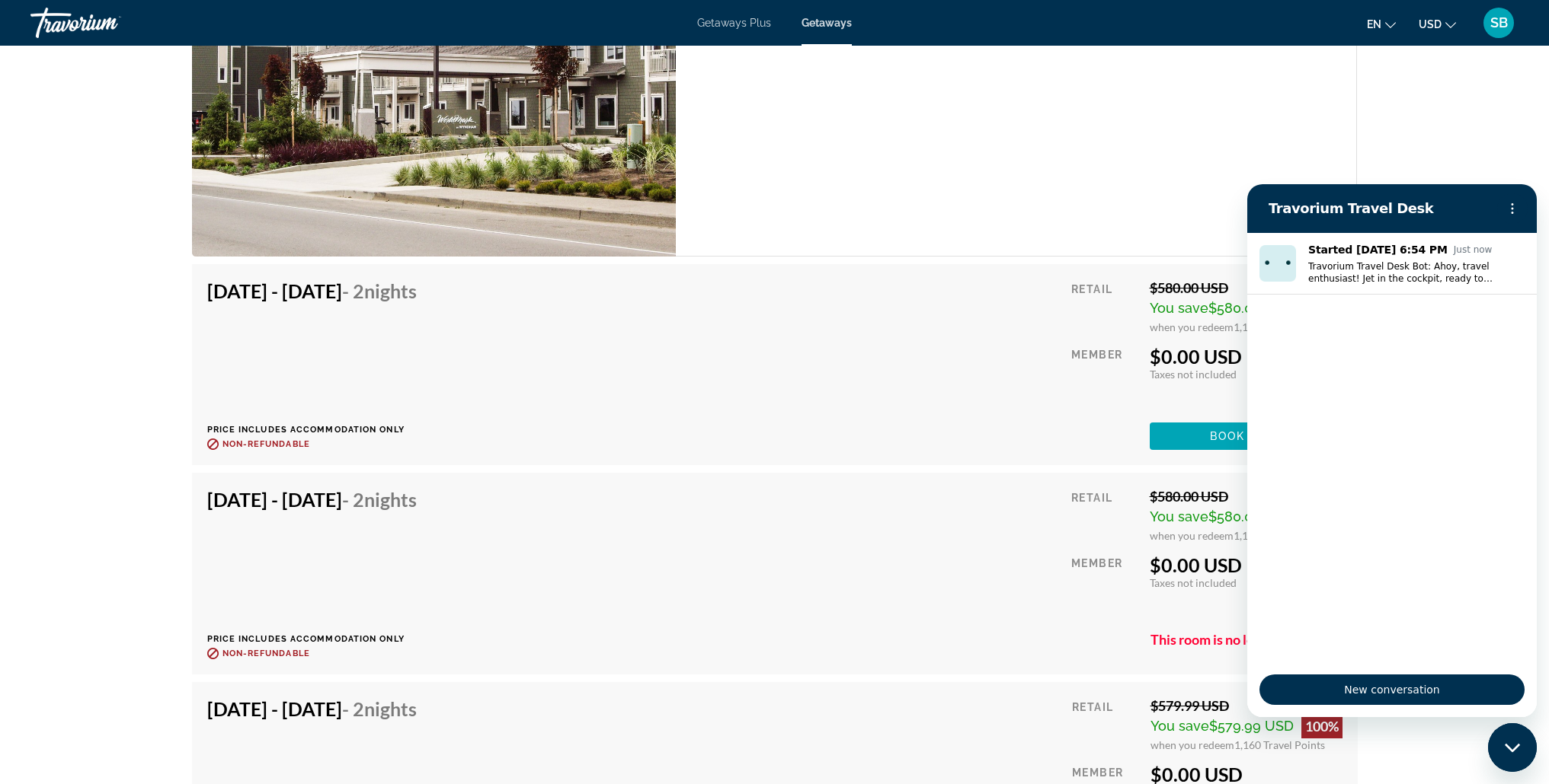
click at [656, 516] on div "[DATE] - [DATE] - 2 Nights Price includes accommodation only Refundable until :…" at bounding box center [774, 574] width 1136 height 172
click at [684, 520] on div "[DATE] - [DATE] - 2 Nights Price includes accommodation only Refundable until :…" at bounding box center [774, 574] width 1136 height 172
click at [644, 585] on div "[DATE] - [DATE] - 2 Nights Price includes accommodation only Refundable until :…" at bounding box center [774, 574] width 1136 height 172
drag, startPoint x: 986, startPoint y: 512, endPoint x: 1064, endPoint y: 554, distance: 88.6
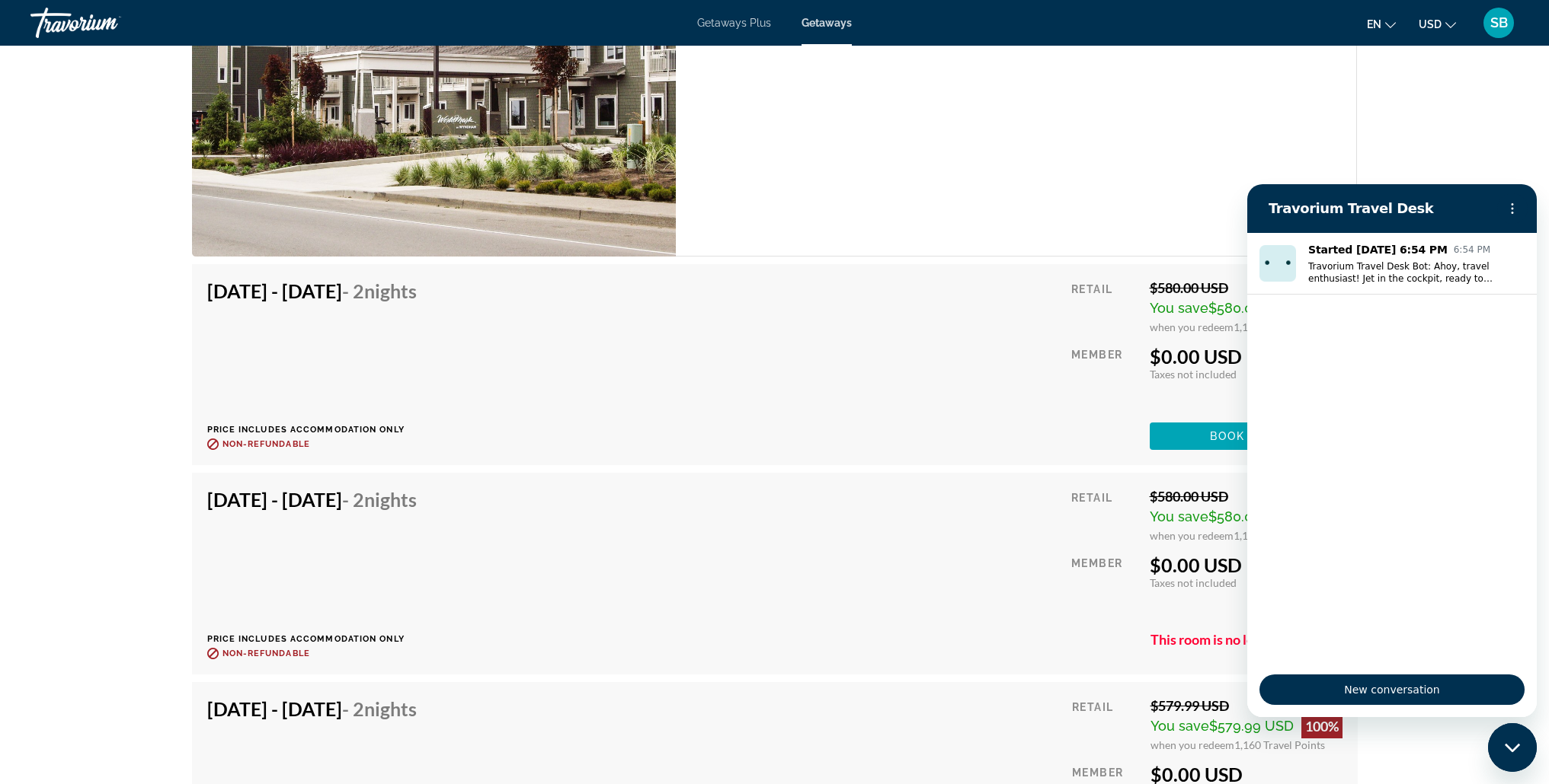
click at [986, 512] on div "[DATE] - [DATE] - 2 Nights Price includes accommodation only Refundable until :…" at bounding box center [774, 574] width 1136 height 172
click at [807, 534] on div "[DATE] - [DATE] - 2 Nights Price includes accommodation only Refundable until :…" at bounding box center [774, 574] width 1136 height 172
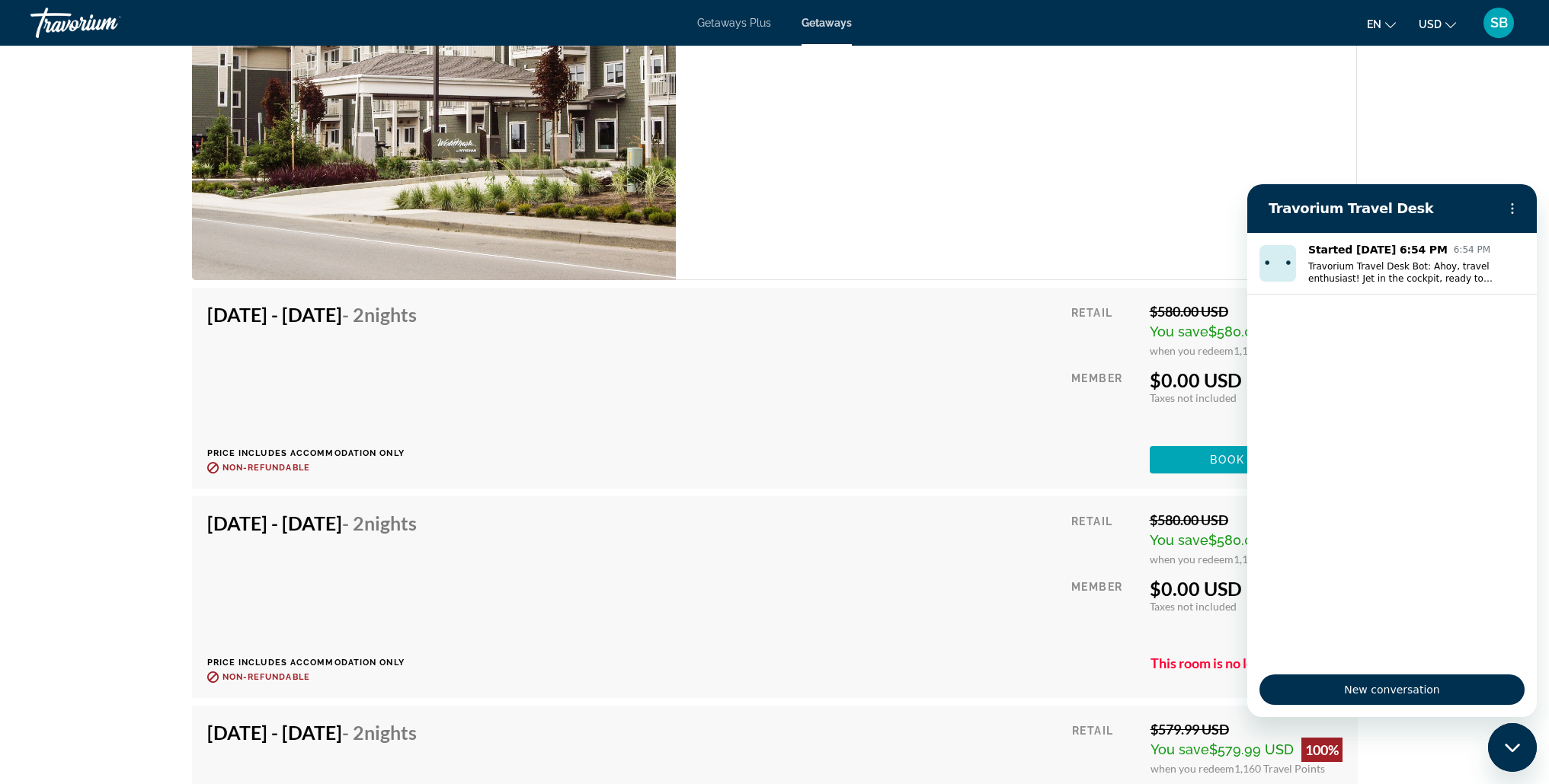
scroll to position [2473, 0]
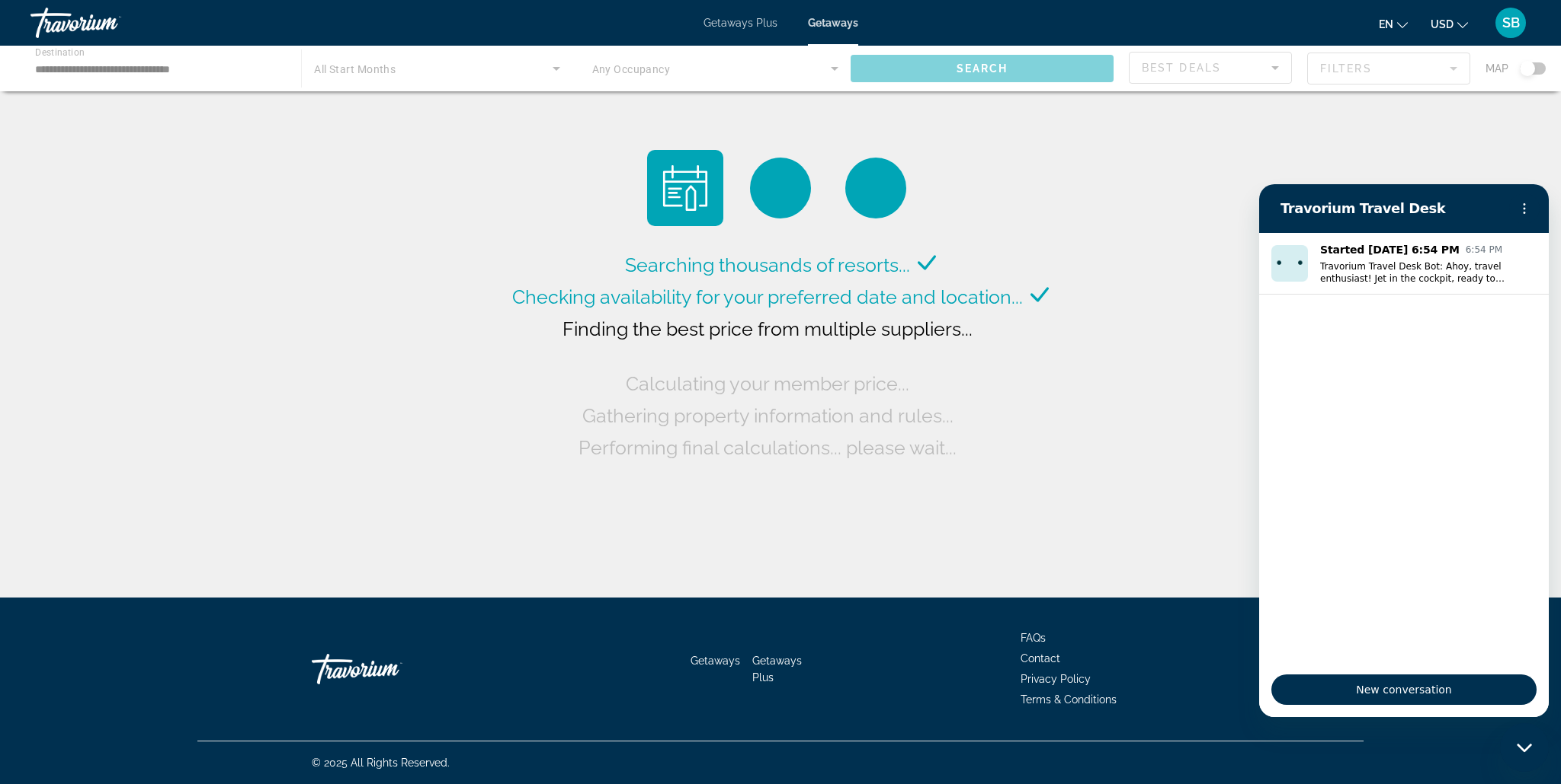
click at [1218, 173] on div "Searching thousands of resorts... Checking availability for your preferred date…" at bounding box center [780, 302] width 1561 height 605
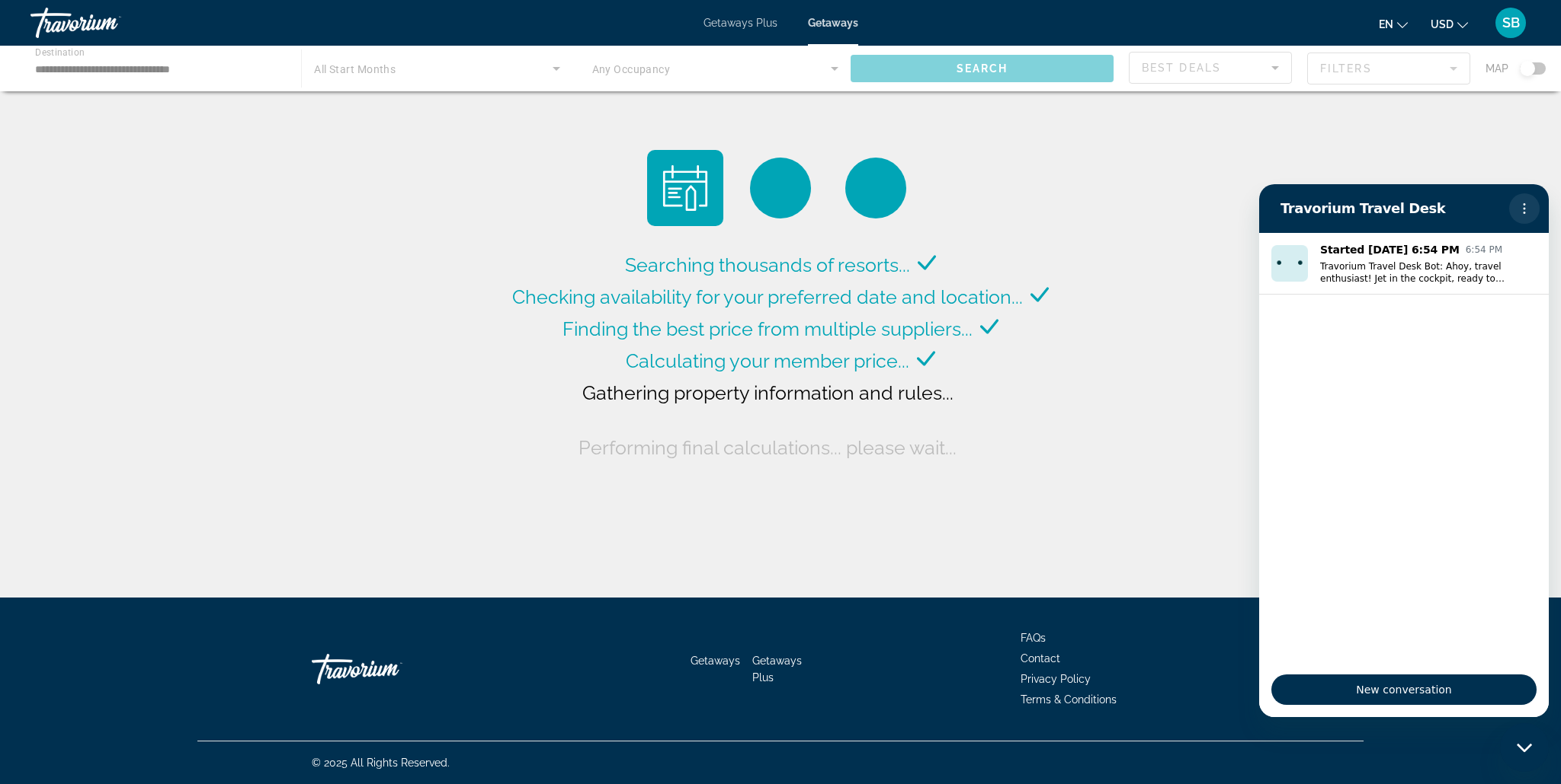
click at [1534, 203] on button "Options menu" at bounding box center [1524, 208] width 30 height 30
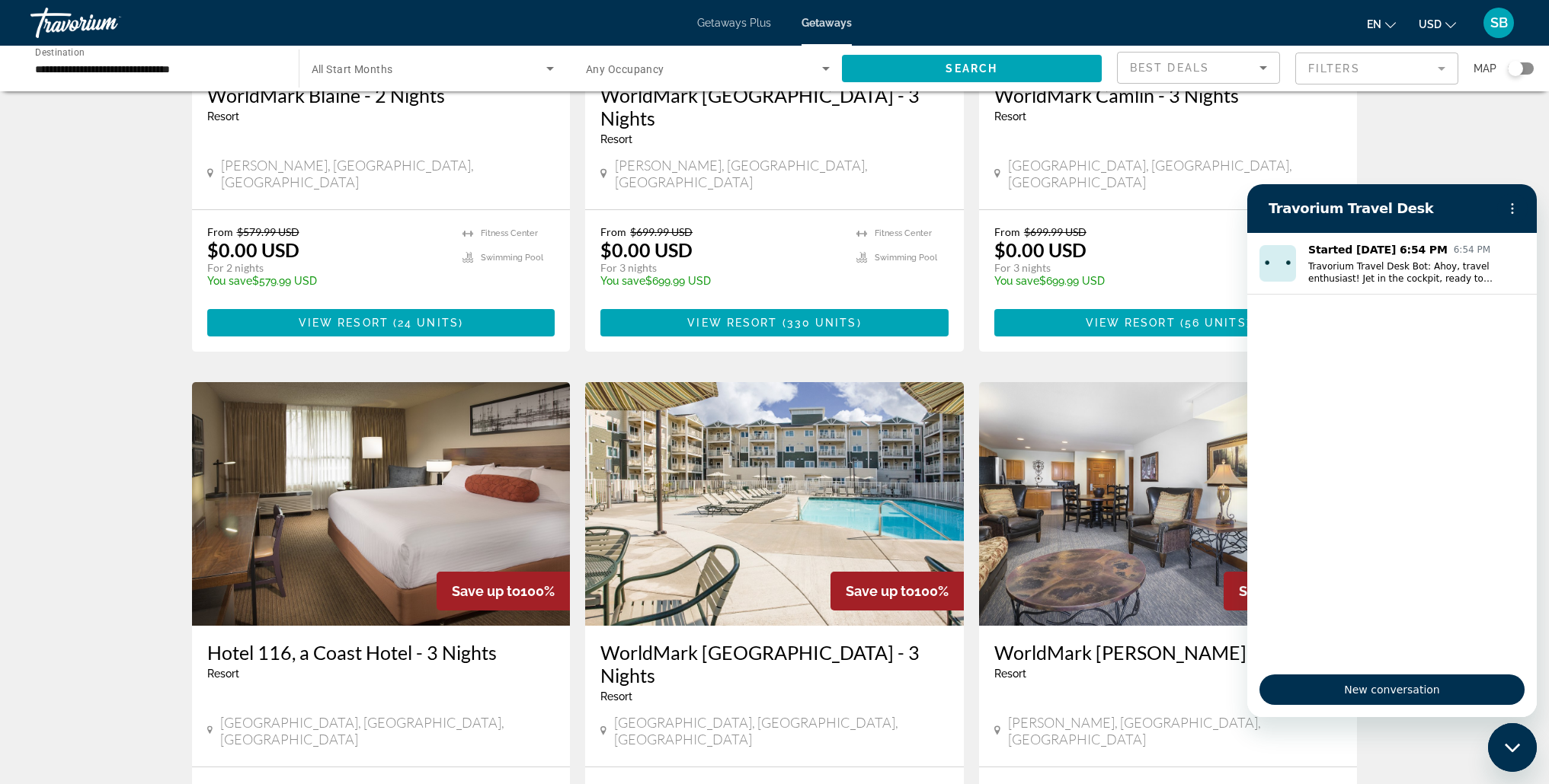
scroll to position [959, 0]
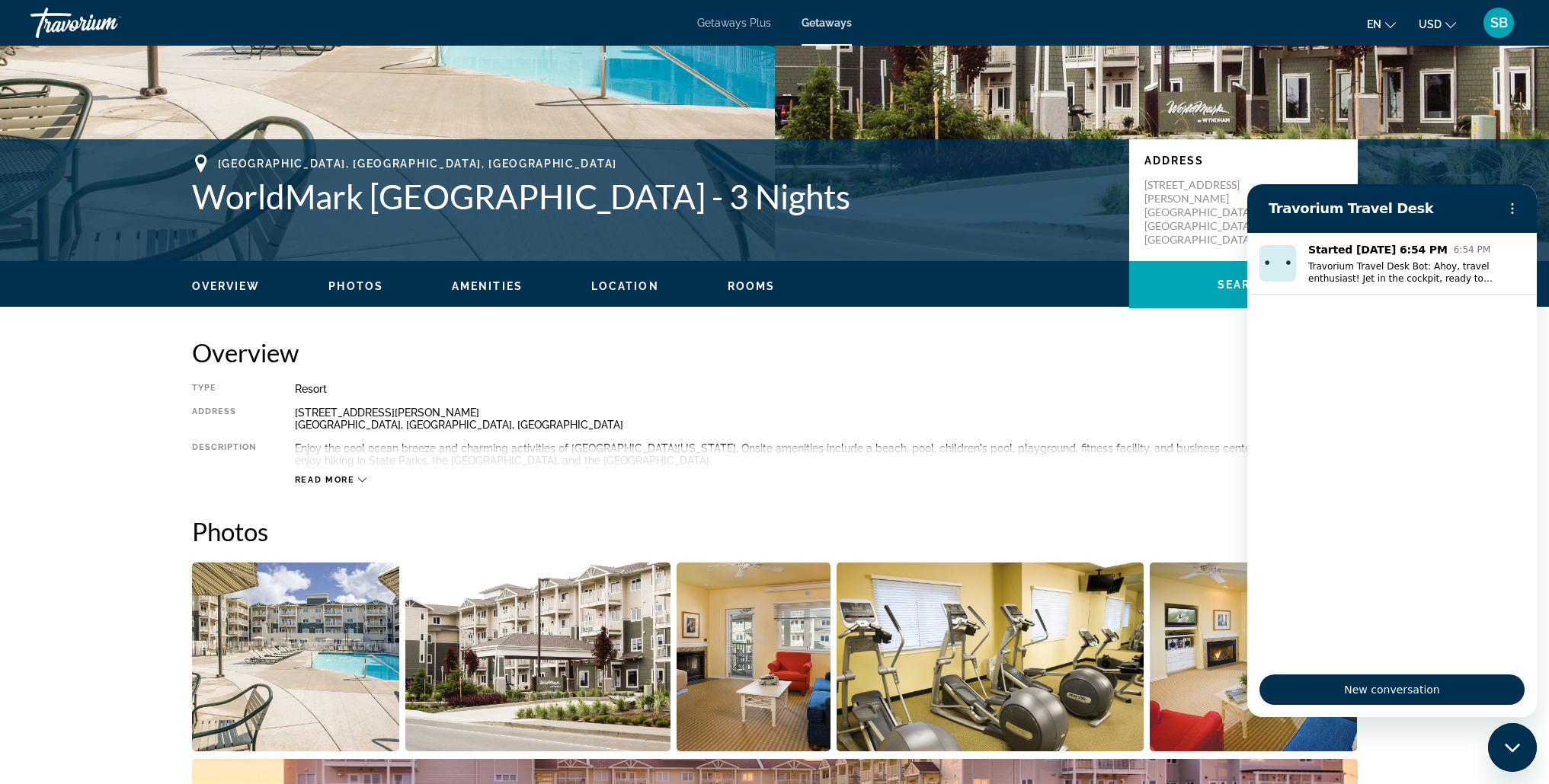
scroll to position [293, 0]
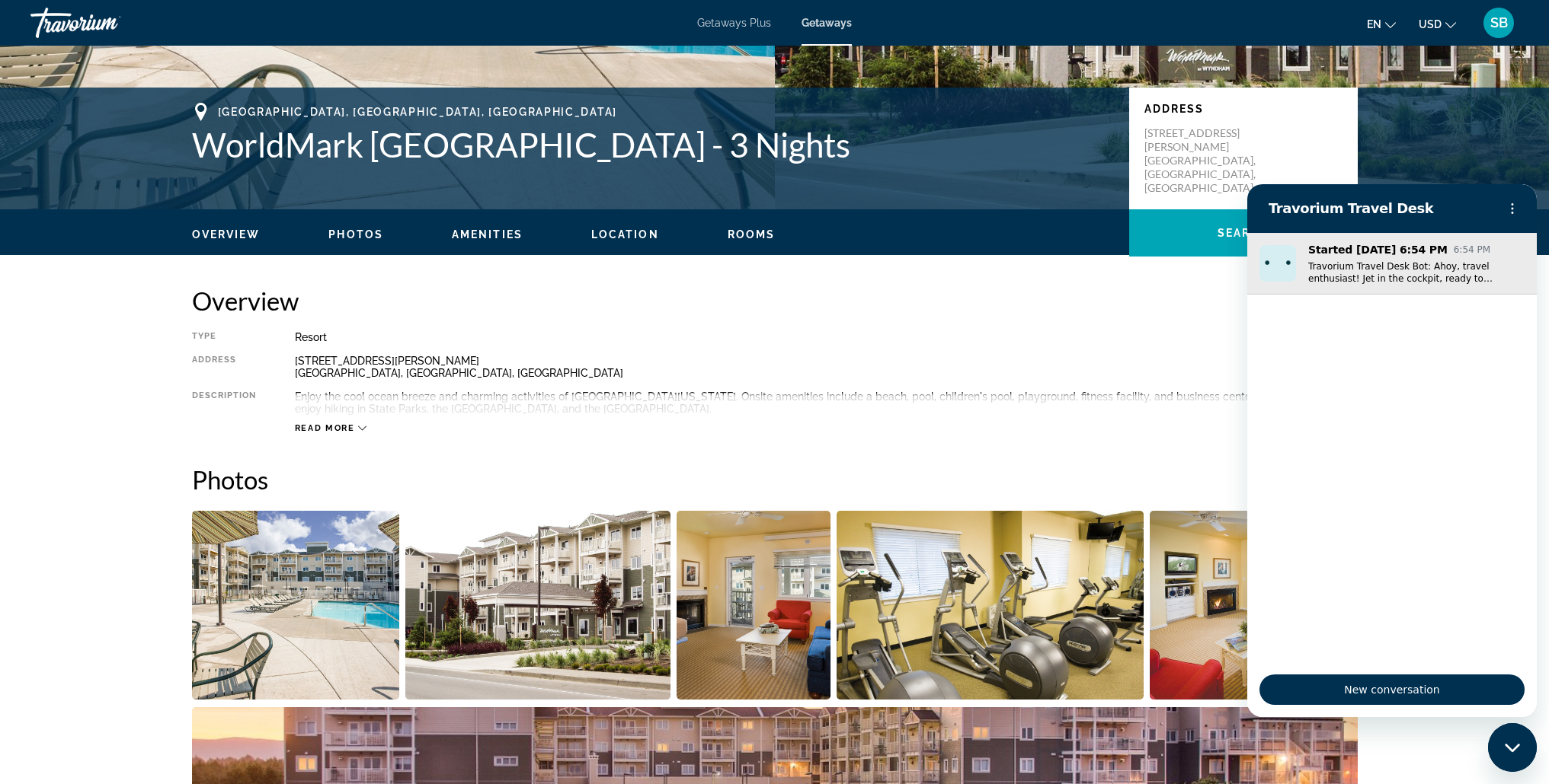
click at [1270, 273] on img "Conversation started Sep 20 at 6:54 PM, Message from Travorium Travel Desk Bot:…" at bounding box center [1277, 263] width 36 height 36
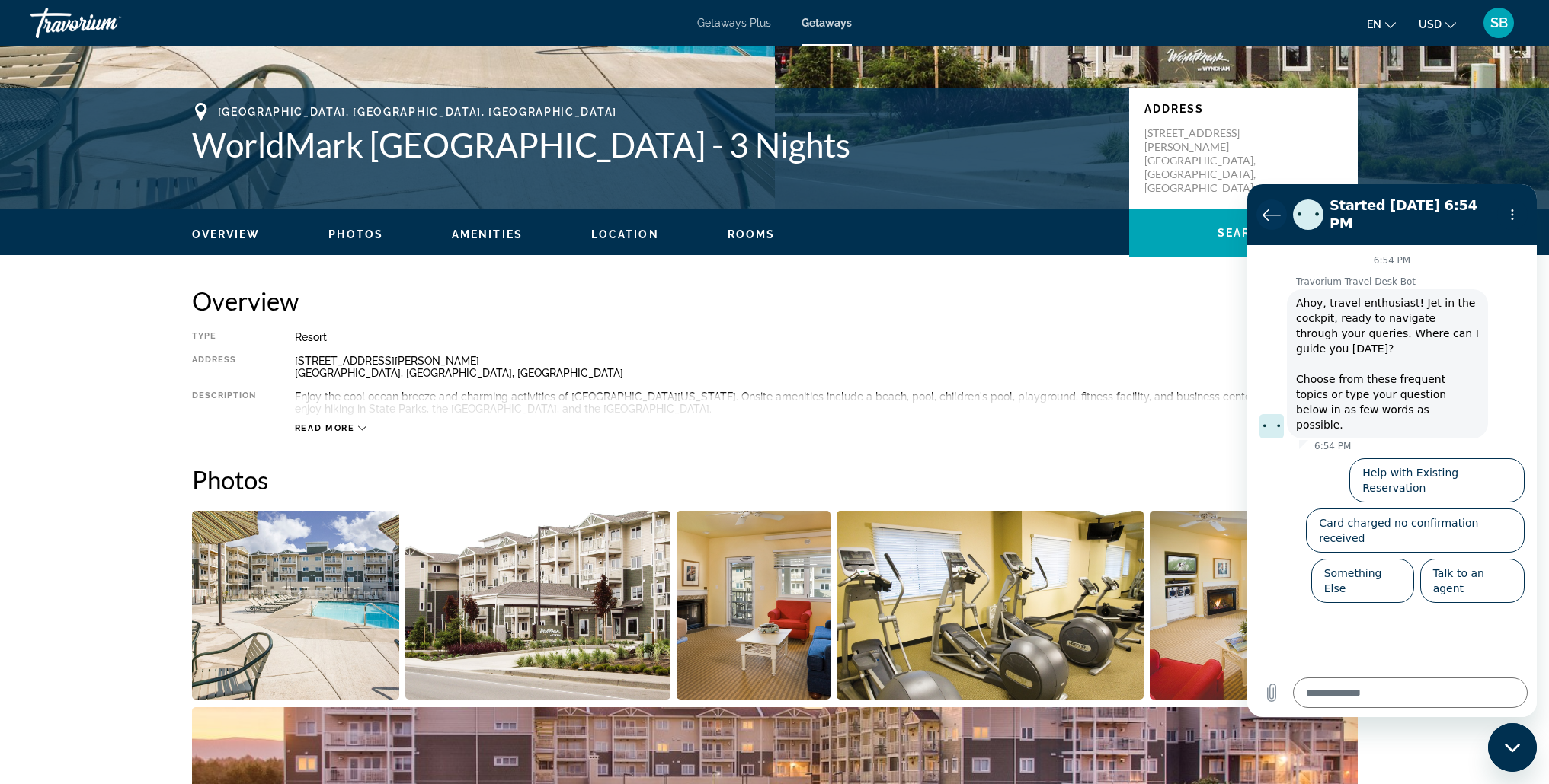
click at [1265, 209] on icon "Back to the conversation list" at bounding box center [1271, 215] width 17 height 12
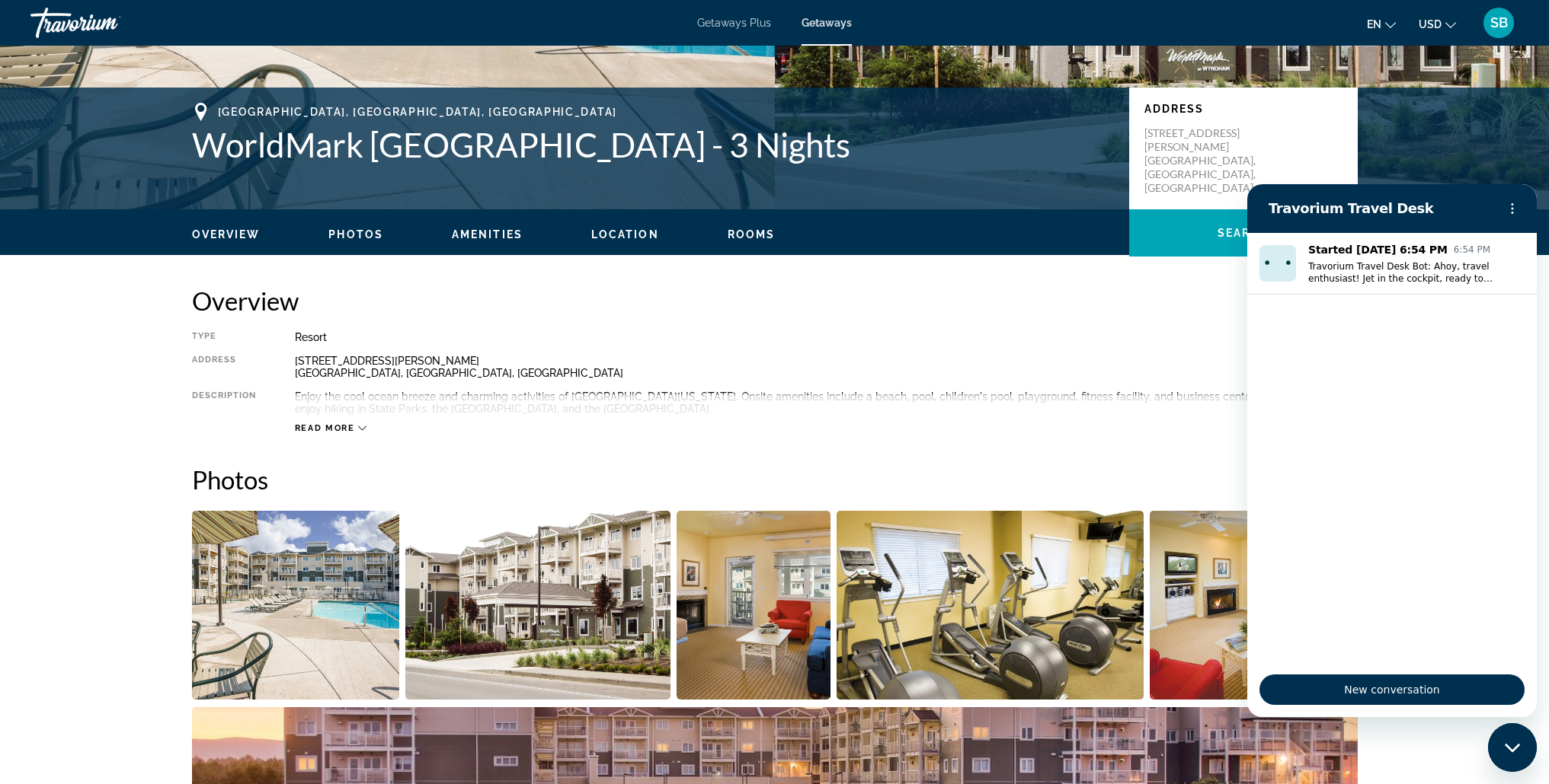
click at [1268, 209] on div "Travorium Travel Desk" at bounding box center [1373, 208] width 235 height 30
click at [1510, 751] on icon "Close messaging window" at bounding box center [1513, 749] width 16 height 10
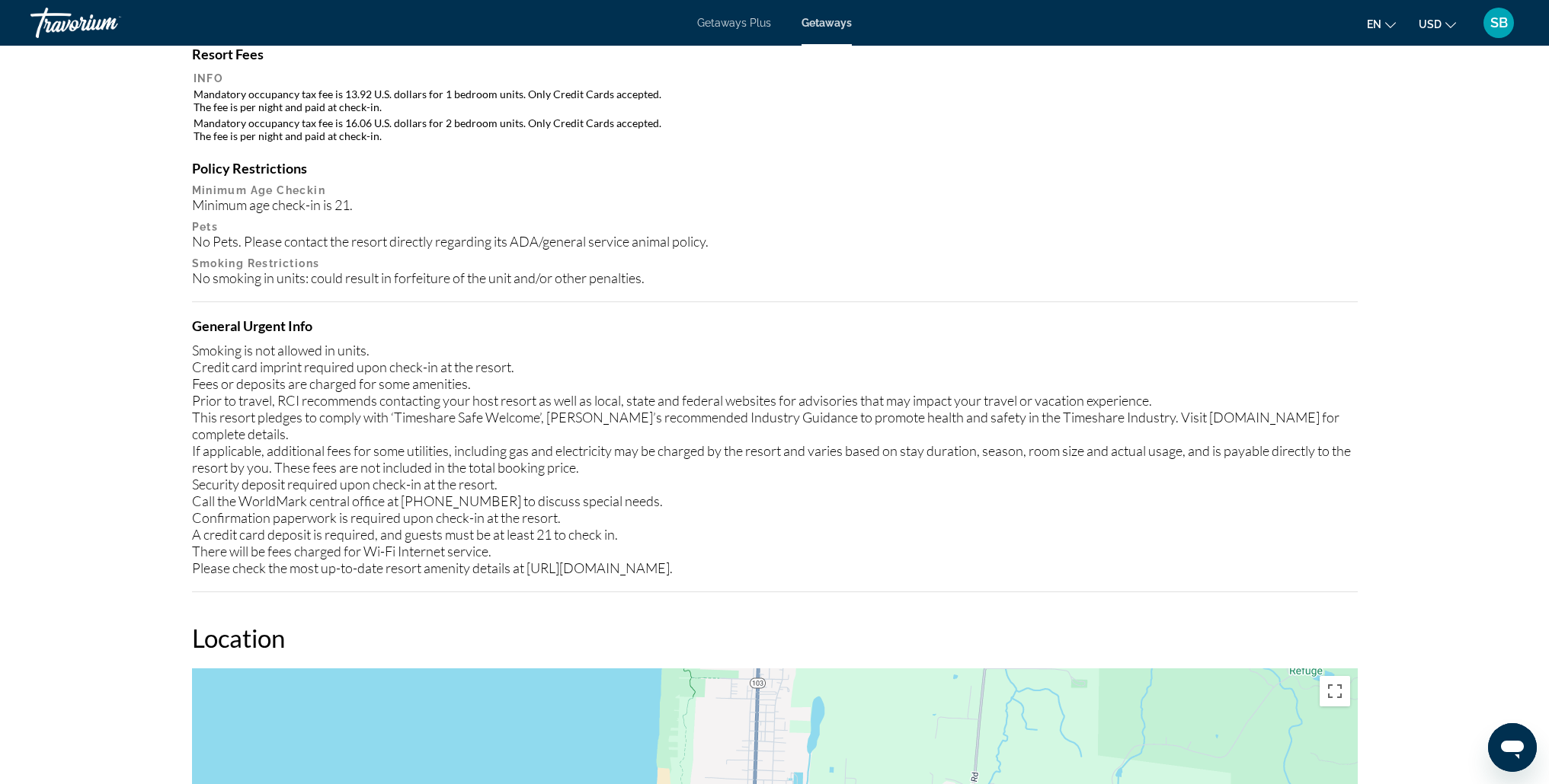
scroll to position [1329, 0]
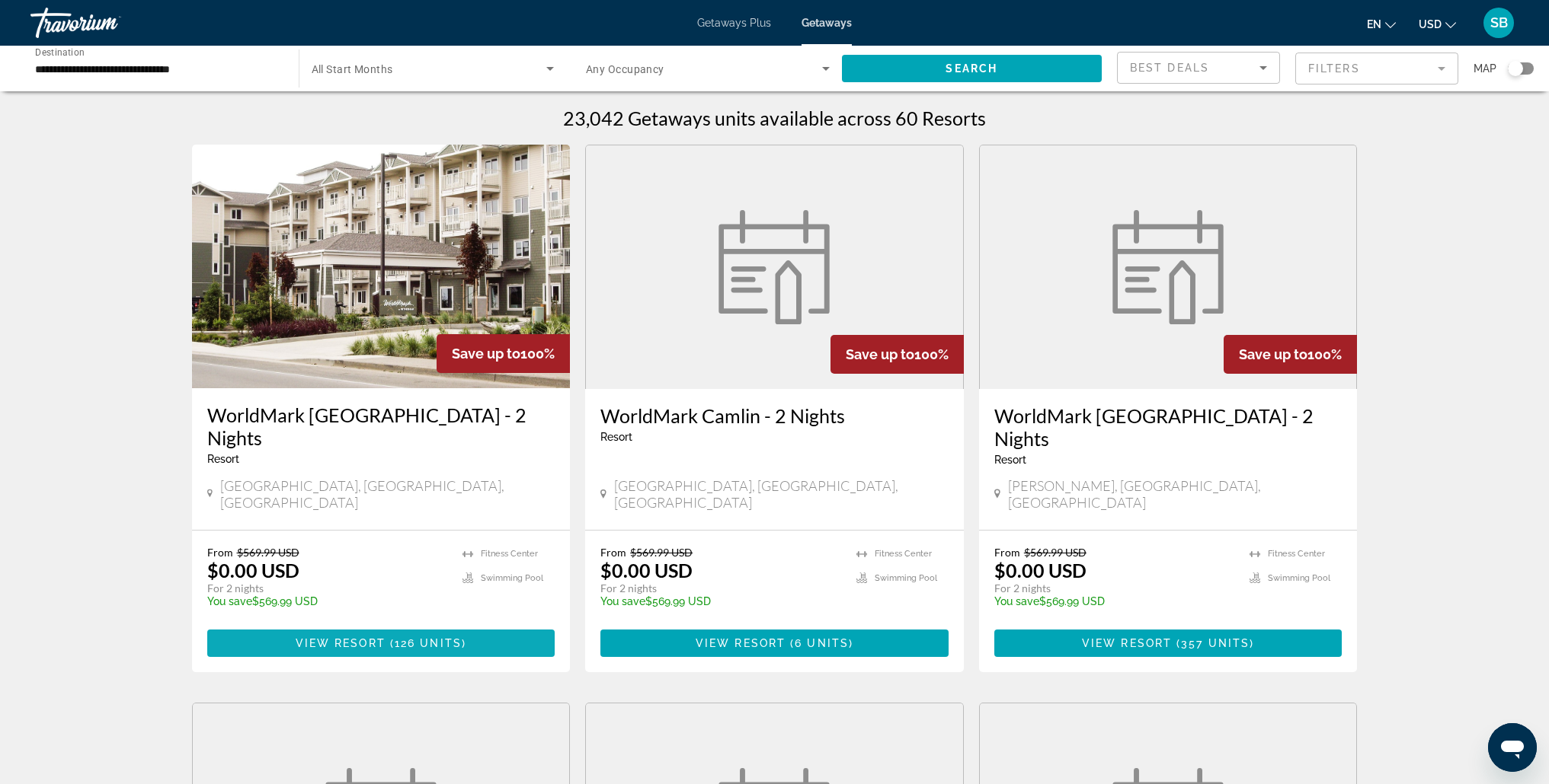
click at [399, 638] on span "126 units" at bounding box center [428, 644] width 67 height 12
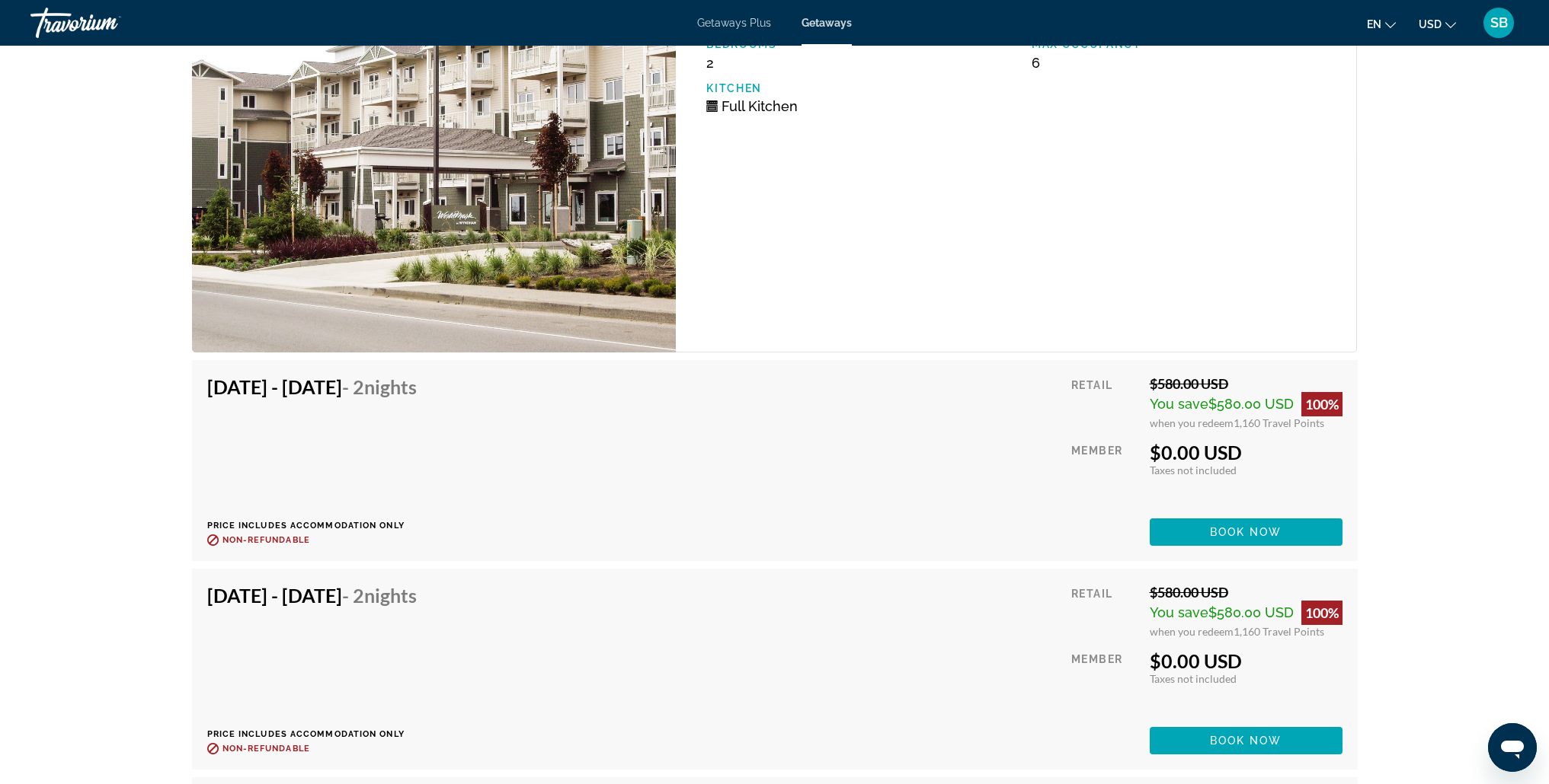
scroll to position [3291, 0]
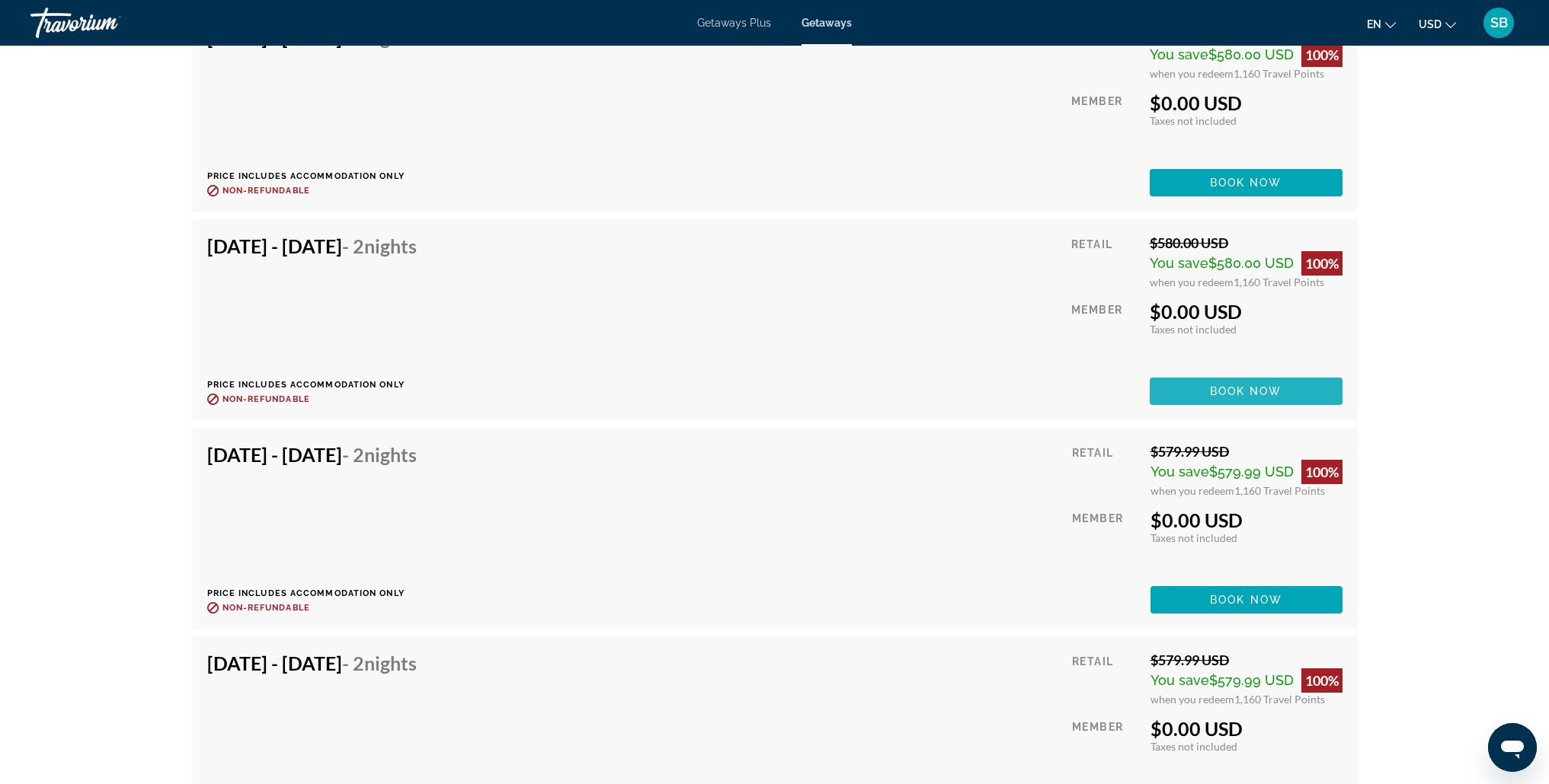
click at [1197, 378] on span "Main content" at bounding box center [1246, 391] width 192 height 36
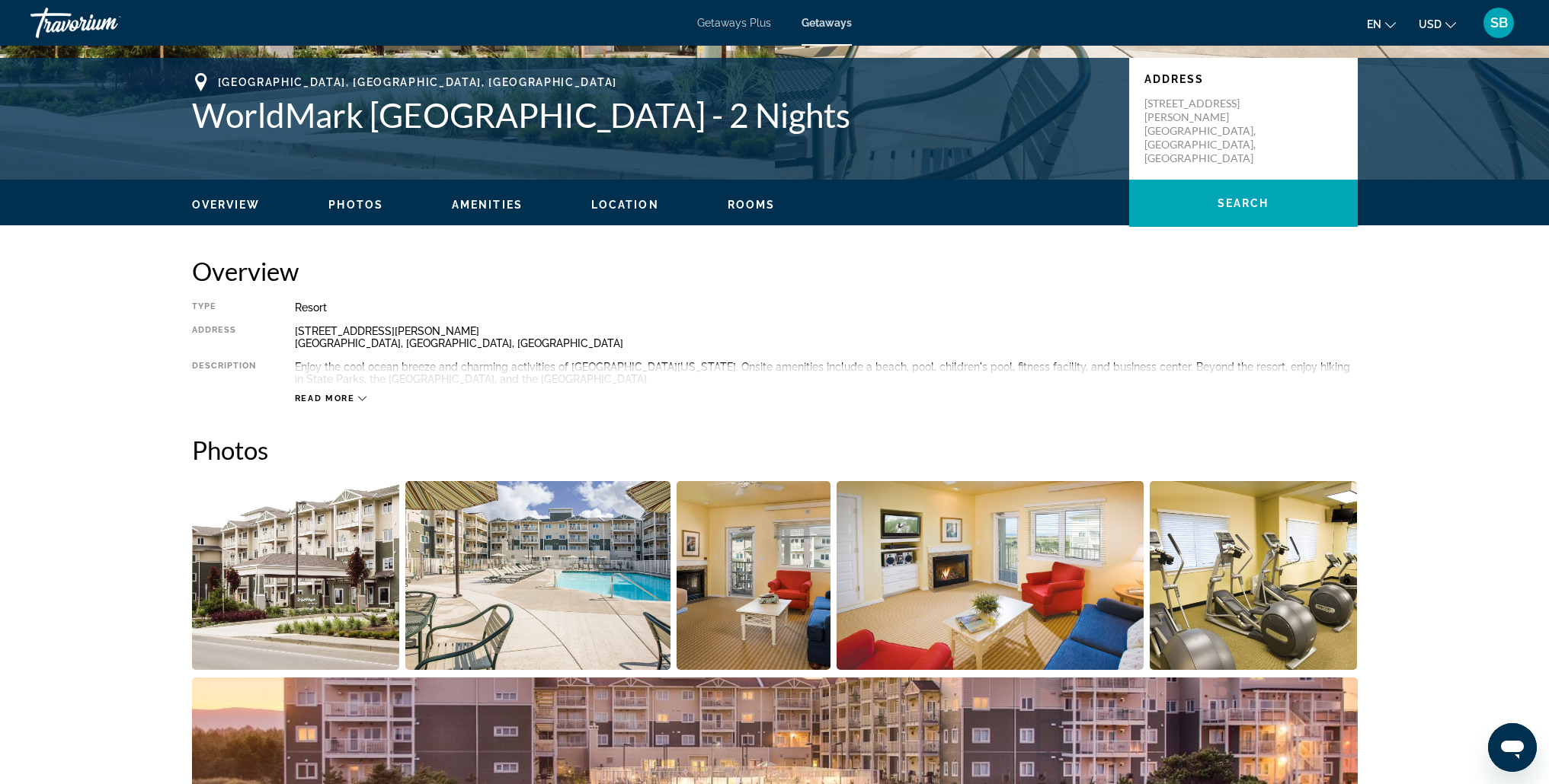
scroll to position [0, 0]
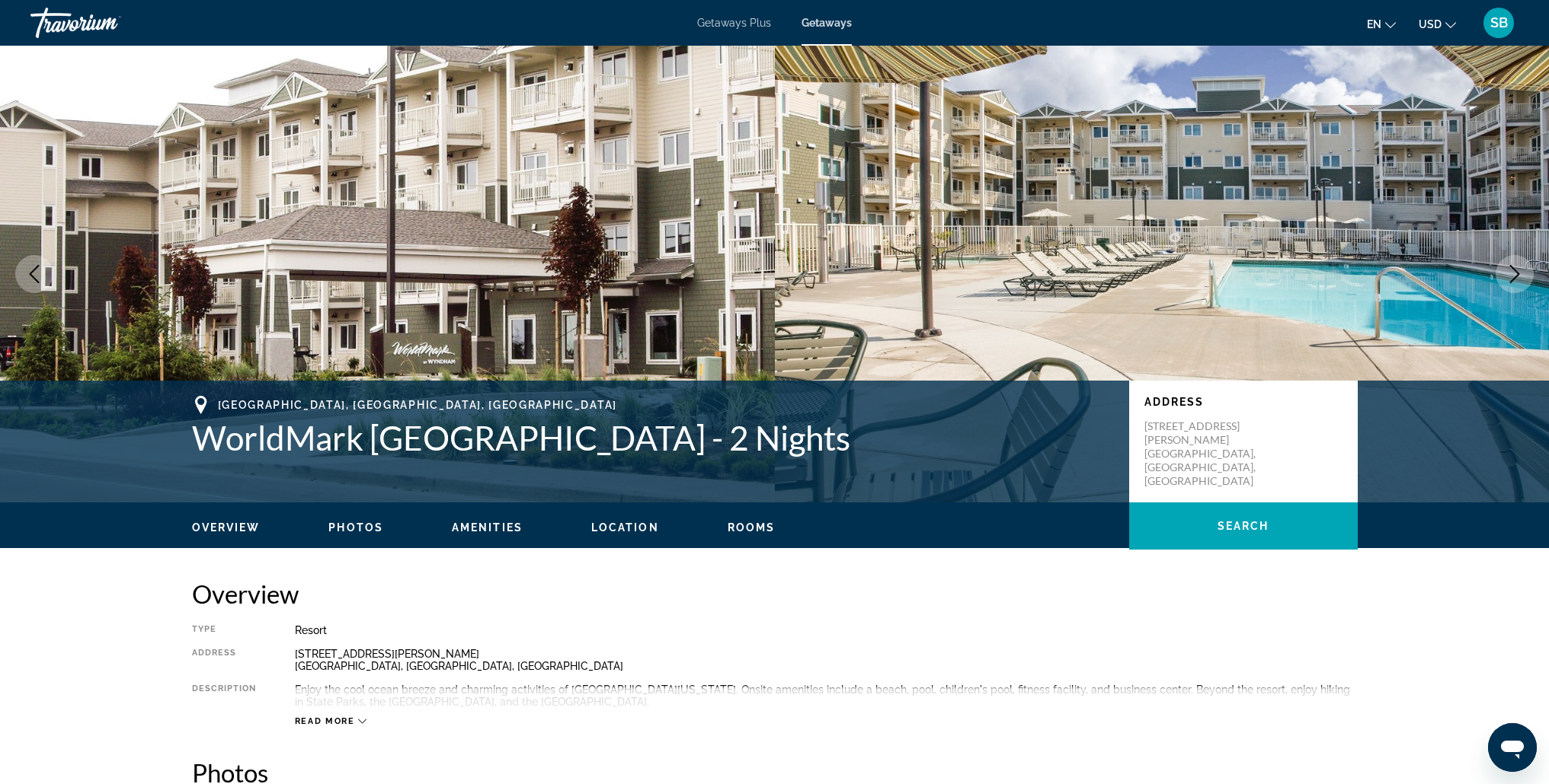
click at [1503, 23] on span "SB" at bounding box center [1499, 24] width 18 height 16
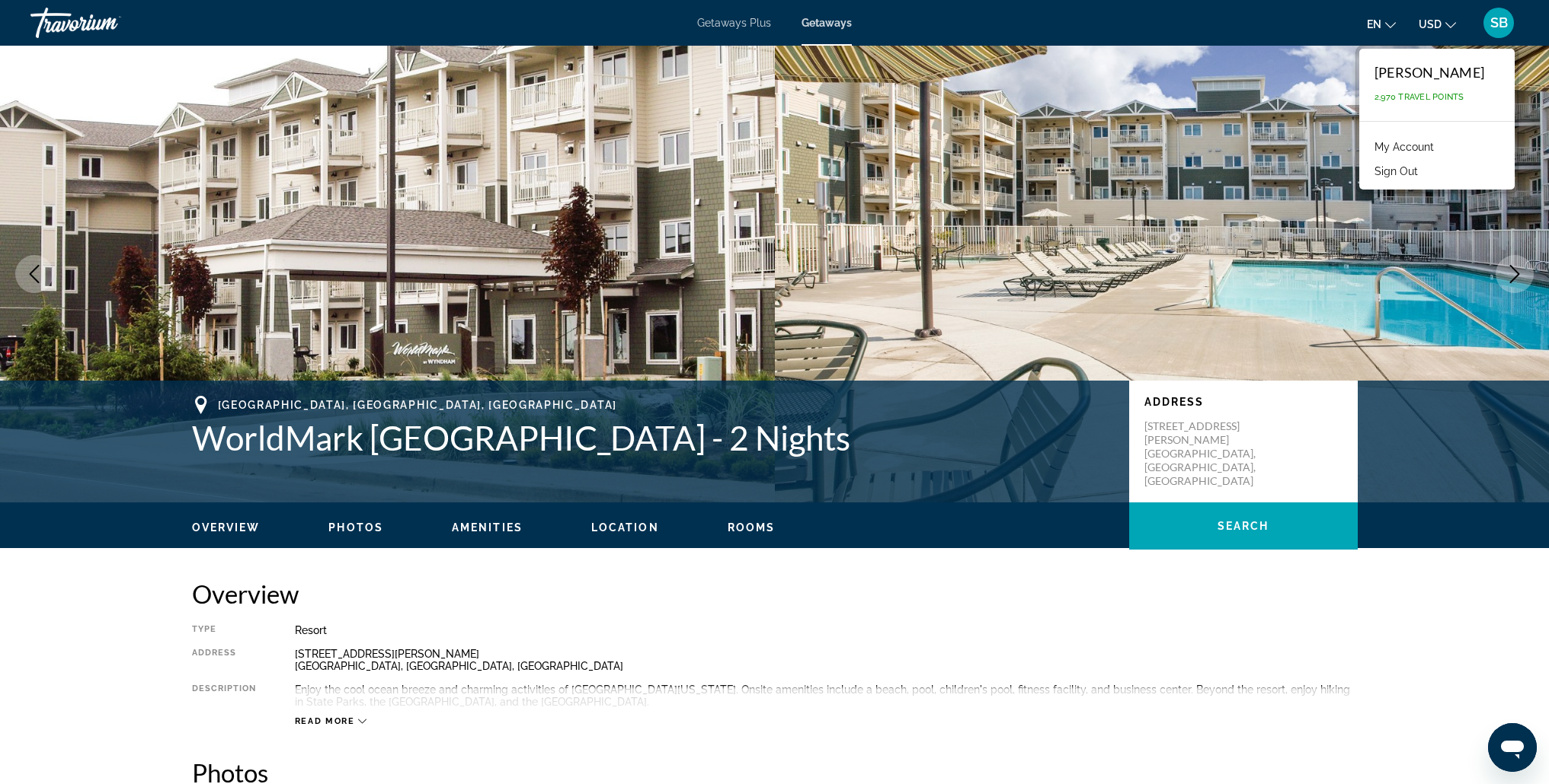
click at [1386, 176] on button "Sign Out" at bounding box center [1396, 172] width 59 height 20
